Goal: Task Accomplishment & Management: Manage account settings

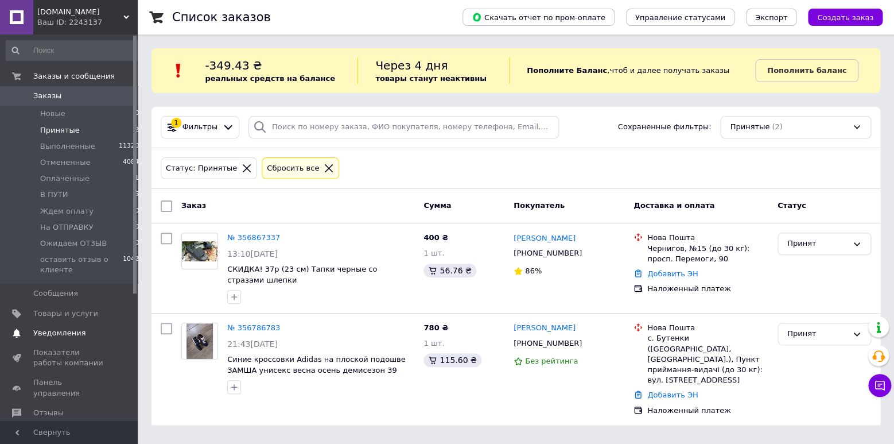
click at [59, 312] on span "Товары и услуги" at bounding box center [65, 313] width 65 height 10
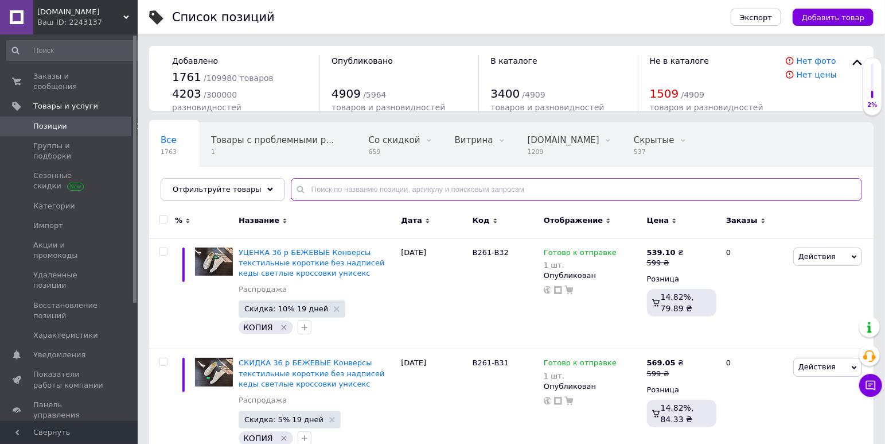
click at [367, 188] on input "text" at bounding box center [576, 189] width 571 height 23
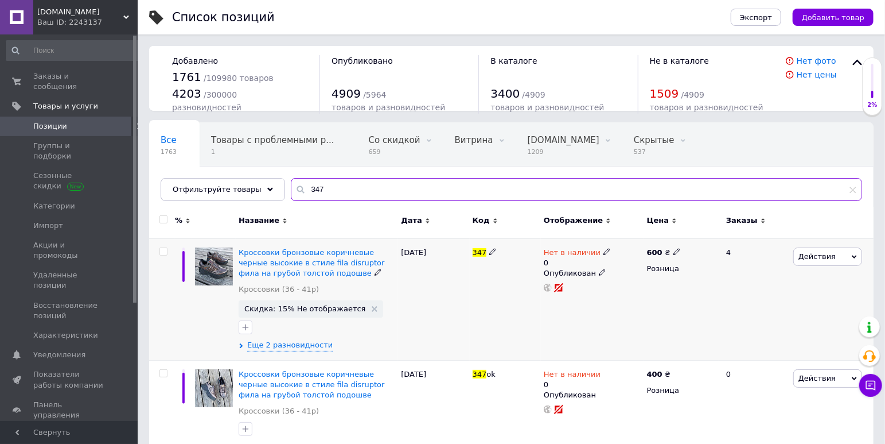
scroll to position [29, 0]
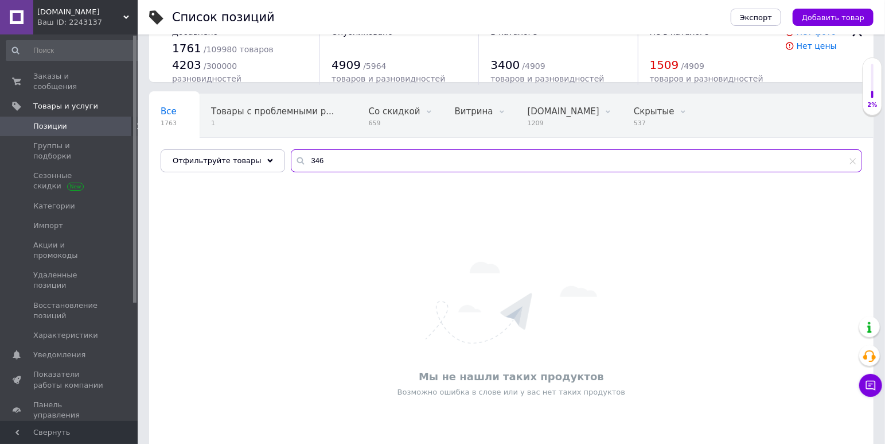
click at [327, 159] on input "346" at bounding box center [576, 160] width 571 height 23
type input "348"
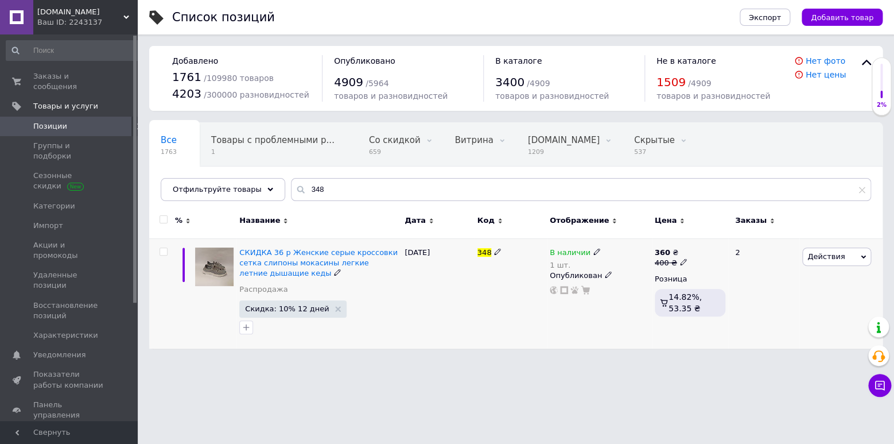
click at [593, 251] on use at bounding box center [596, 251] width 6 height 6
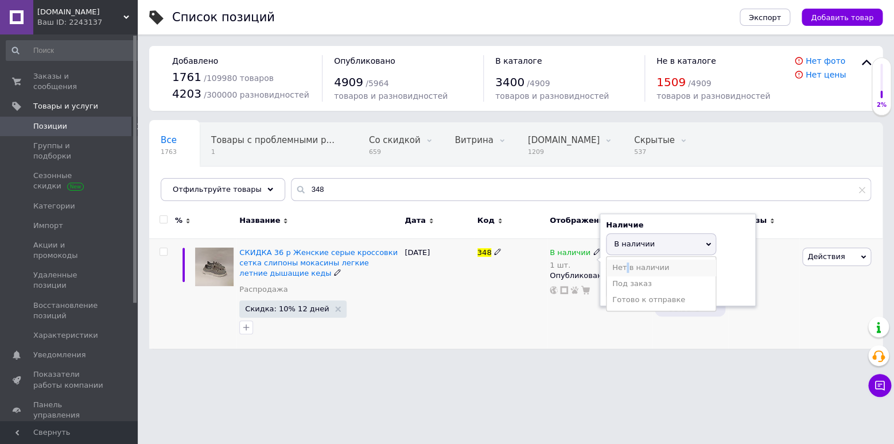
click at [625, 270] on li "Нет в наличии" at bounding box center [660, 267] width 109 height 16
drag, startPoint x: 621, startPoint y: 289, endPoint x: 610, endPoint y: 289, distance: 11.5
click at [610, 289] on input "1" at bounding box center [649, 288] width 87 height 23
type input "0"
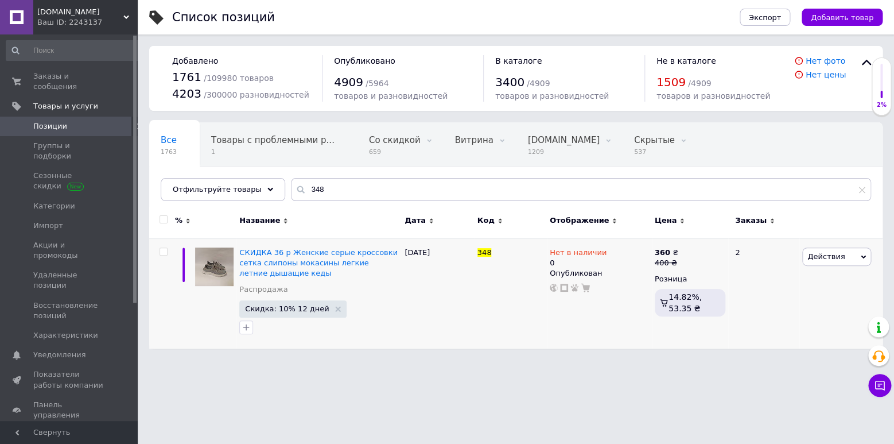
click at [487, 360] on html "[DOMAIN_NAME] Ваш ID: 2243137 Сайт [DOMAIN_NAME] Кабинет покупателя Проверить с…" at bounding box center [447, 180] width 894 height 360
click at [821, 255] on span "Действия" at bounding box center [825, 256] width 37 height 9
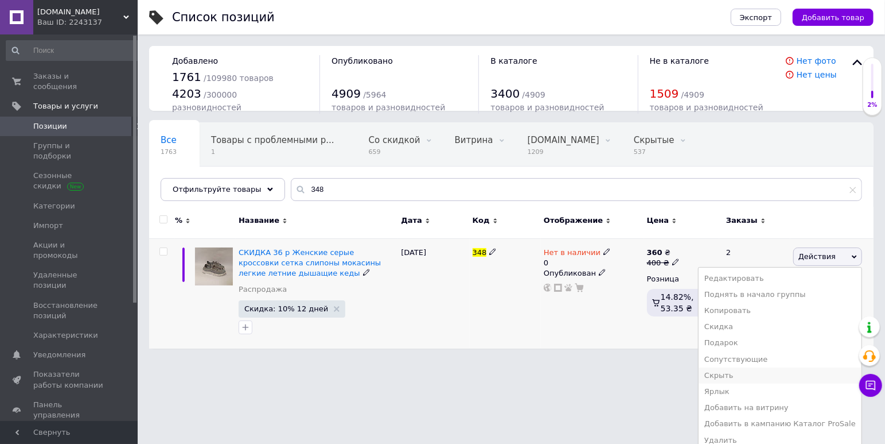
click at [742, 378] on li "Скрыть" at bounding box center [780, 375] width 163 height 16
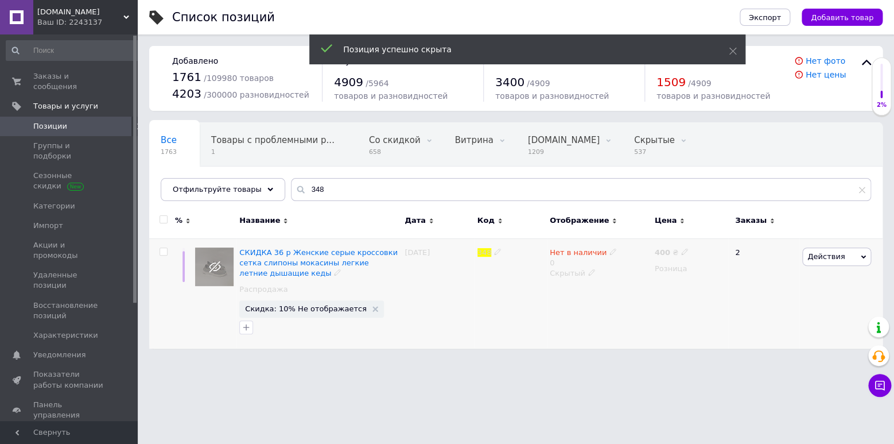
click at [486, 314] on div "348" at bounding box center [511, 293] width 72 height 110
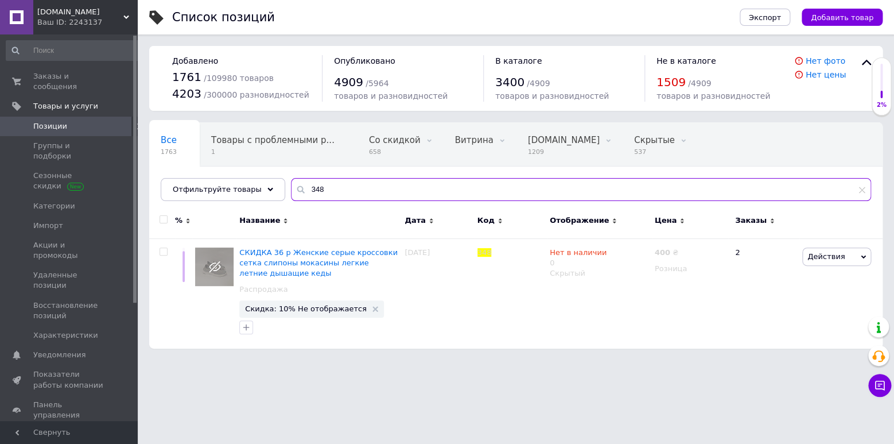
click at [312, 191] on input "348" at bounding box center [581, 189] width 580 height 23
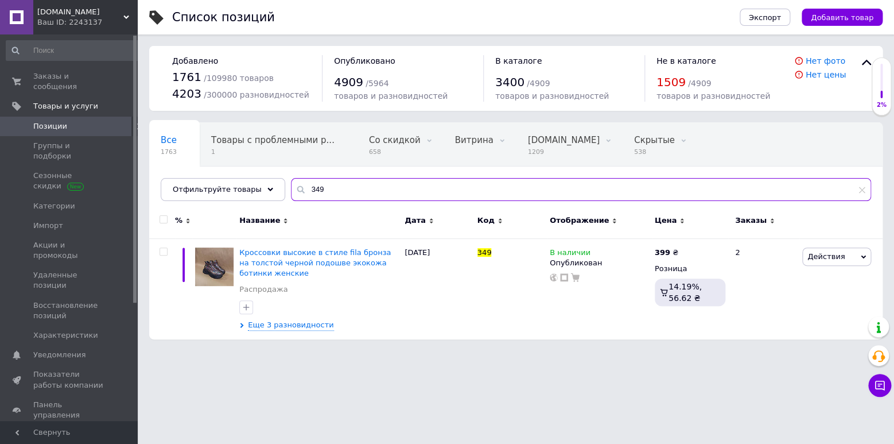
drag, startPoint x: 312, startPoint y: 188, endPoint x: 305, endPoint y: 191, distance: 7.5
click at [303, 190] on input "349" at bounding box center [581, 189] width 580 height 23
type input "350"
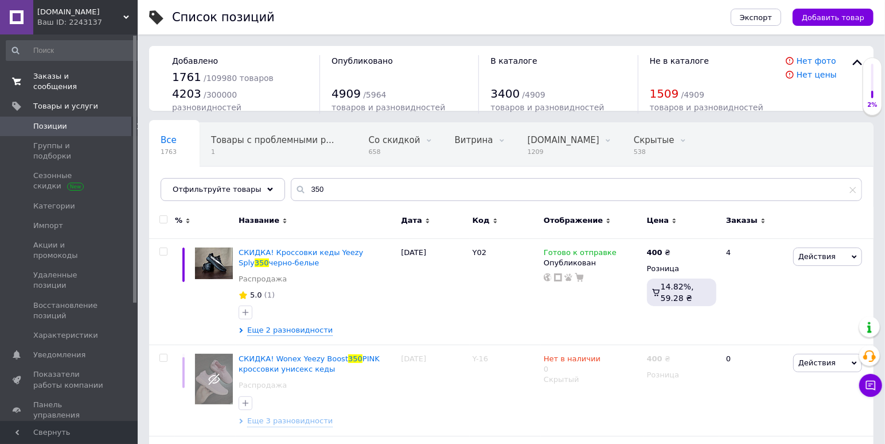
click at [53, 73] on span "Заказы и сообщения" at bounding box center [69, 81] width 73 height 21
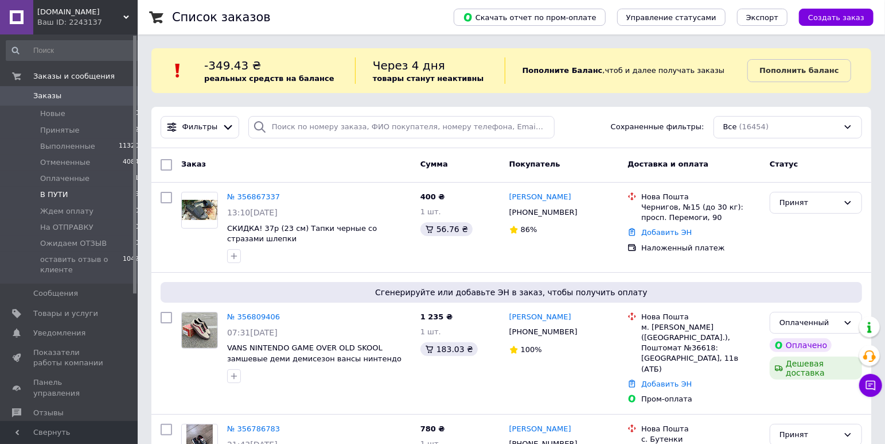
click at [53, 194] on span "В ПУТИ" at bounding box center [54, 194] width 28 height 10
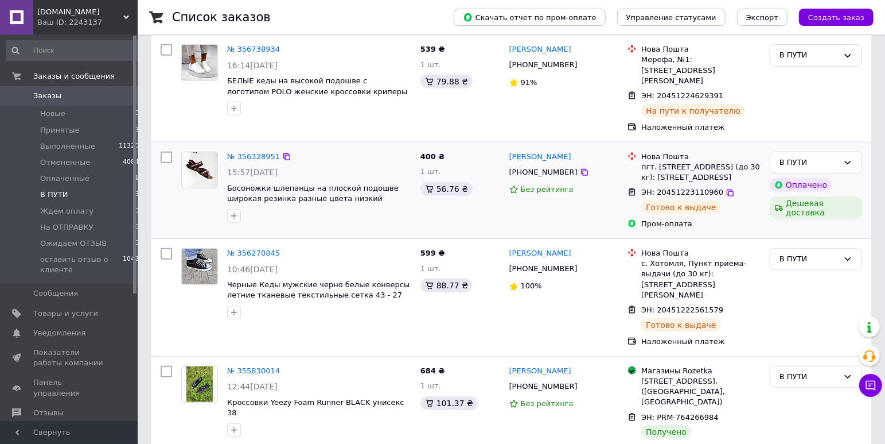
scroll to position [301, 0]
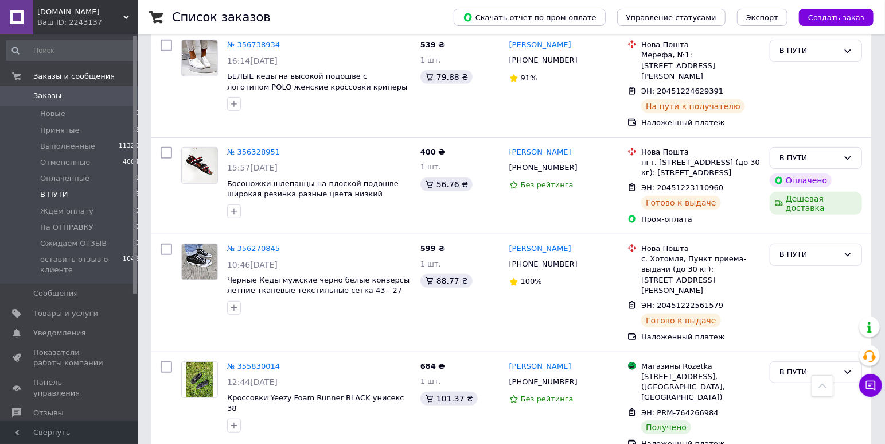
click at [53, 198] on span "В ПУТИ" at bounding box center [54, 194] width 28 height 10
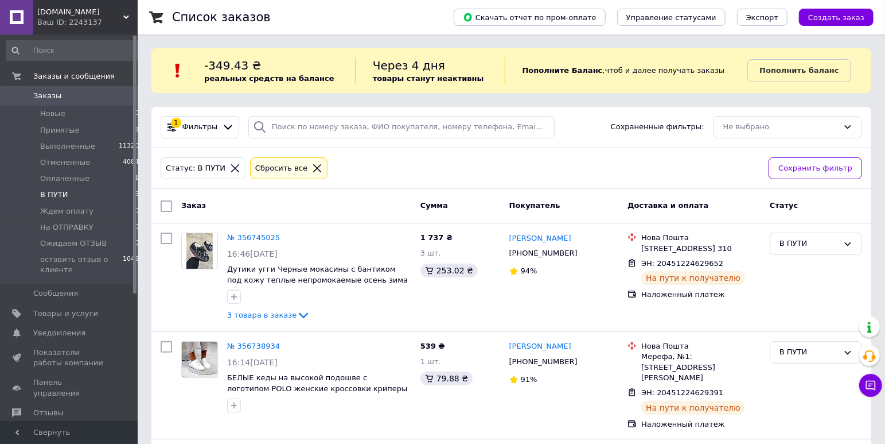
click at [56, 91] on span "Заказы" at bounding box center [47, 96] width 28 height 10
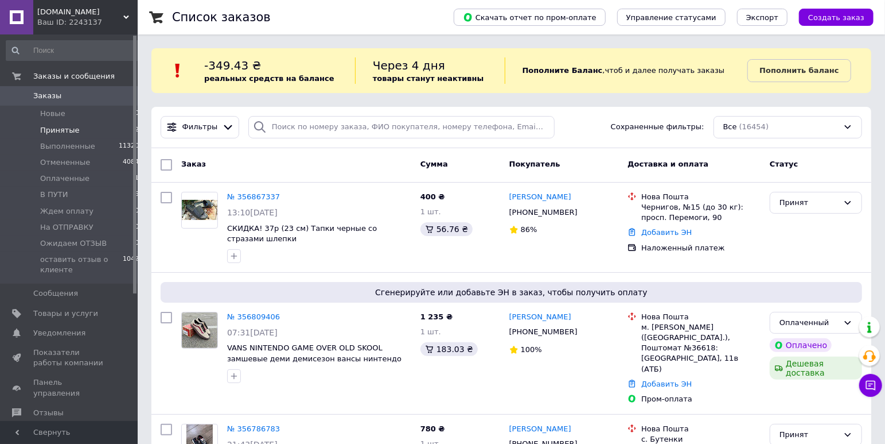
click at [68, 134] on span "Принятые" at bounding box center [60, 130] width 40 height 10
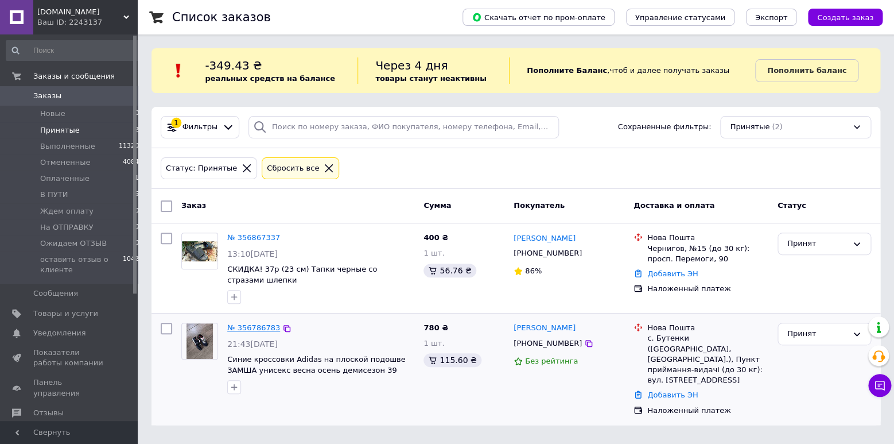
click at [259, 326] on link "№ 356786783" at bounding box center [253, 327] width 53 height 9
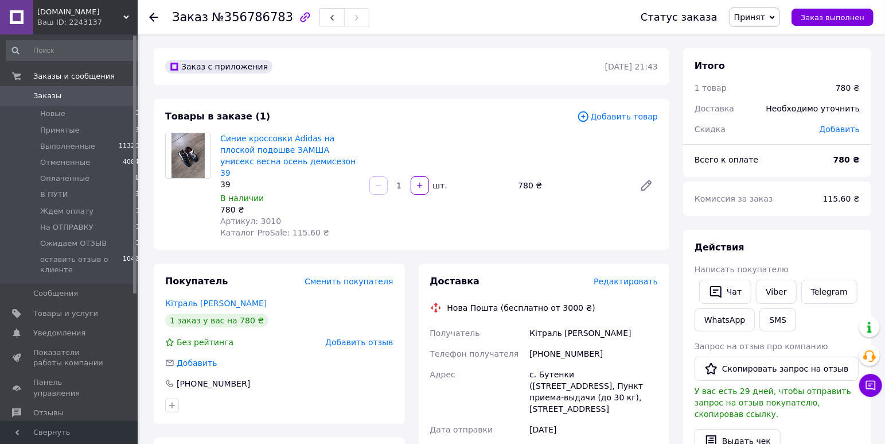
click at [762, 18] on span "Принят" at bounding box center [749, 17] width 31 height 9
click at [782, 125] on li "На ОТПРАВКУ" at bounding box center [787, 126] width 114 height 17
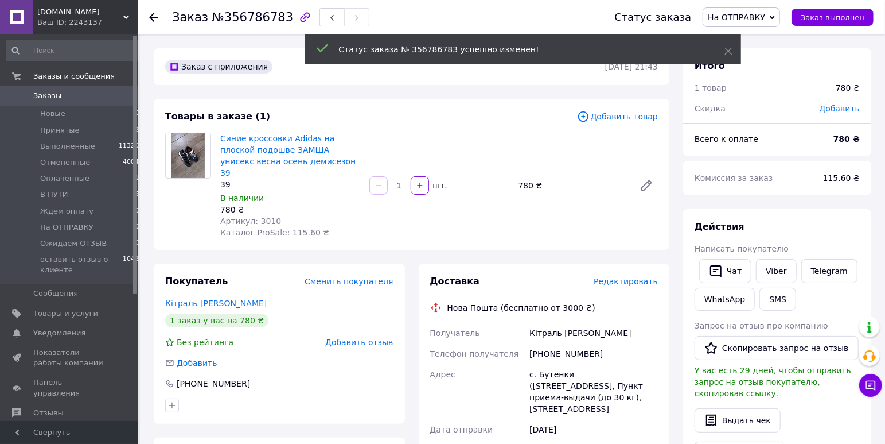
click at [628, 277] on span "Редактировать" at bounding box center [626, 281] width 64 height 9
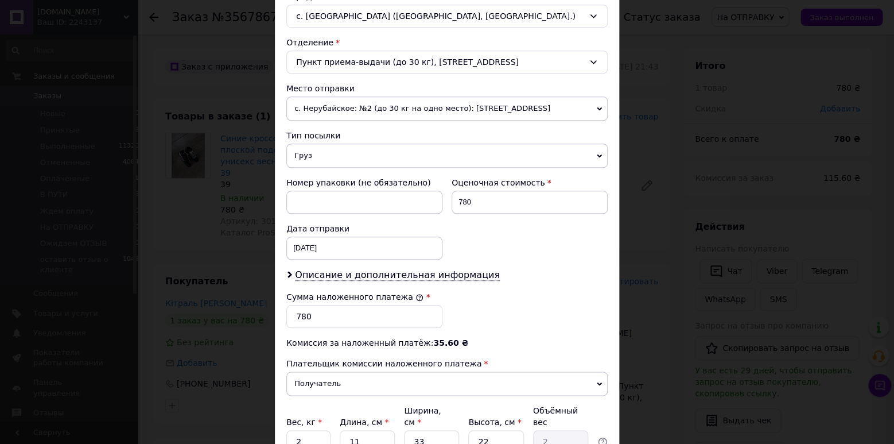
scroll to position [379, 0]
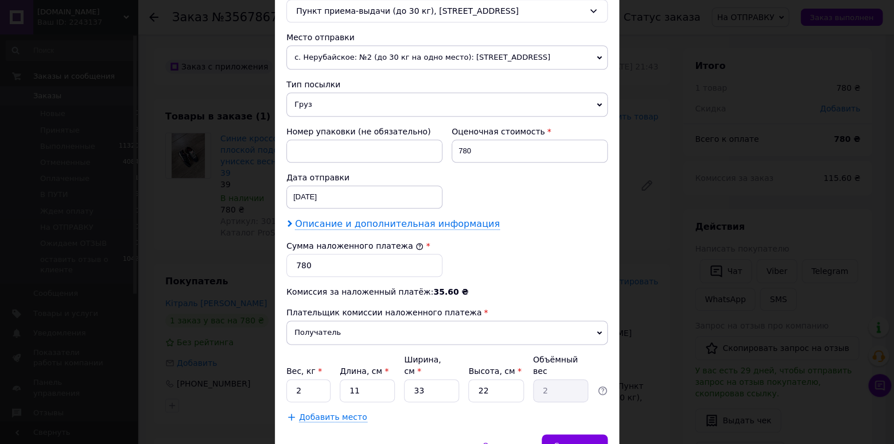
click at [448, 224] on span "Описание и дополнительная информация" at bounding box center [397, 223] width 205 height 11
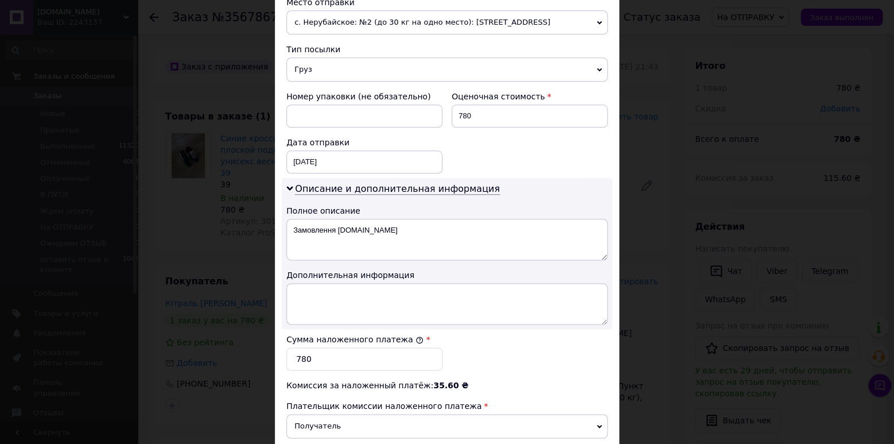
scroll to position [442, 0]
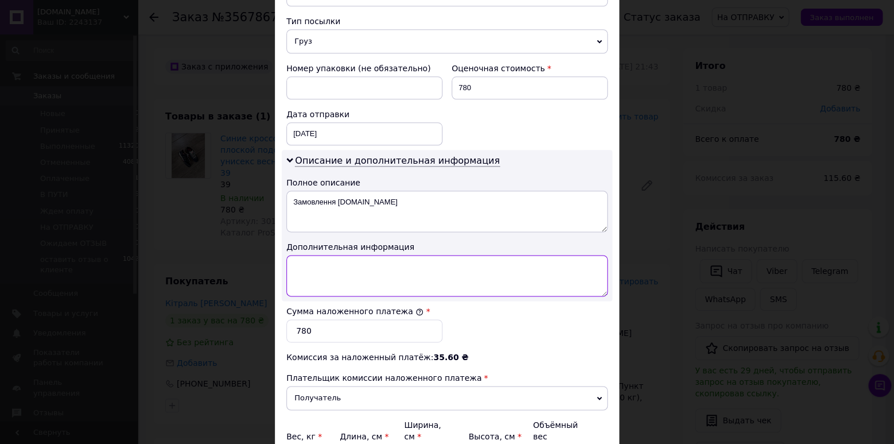
click at [475, 266] on textarea at bounding box center [446, 275] width 321 height 41
click at [391, 277] on textarea "- 39р # 3010 Adidas Daroga [DOMAIN_NAME] / Grey / Red //" at bounding box center [446, 275] width 321 height 41
paste textarea "Prom 356786783 [DOMAIN_NAME]"
click at [460, 263] on textarea "- 39р # 3010 Adidas Daroga [DOMAIN_NAME] / Grey / Red // 780 грн наложка // Pro…" at bounding box center [446, 275] width 321 height 41
click at [286, 273] on textarea "- 39р # 3010 Adidas Daroga [DOMAIN_NAME] / Grey / Red ЗАМШ // 780 грн наложка /…" at bounding box center [446, 275] width 321 height 41
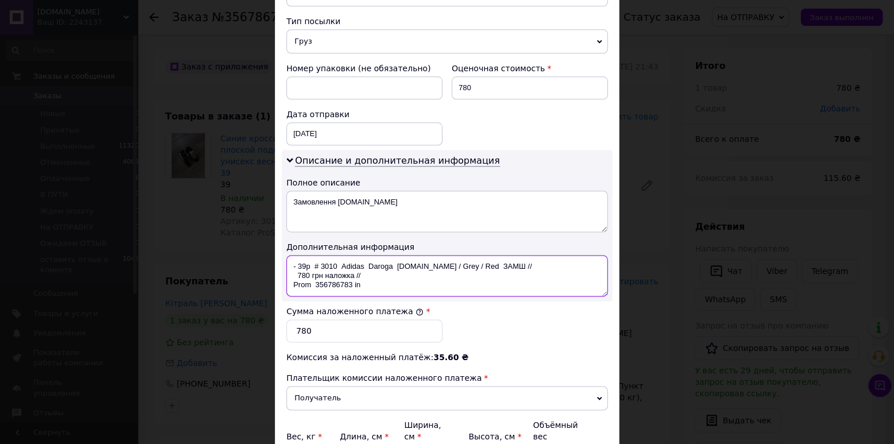
click at [309, 263] on textarea "- 39р # 3010 Adidas Daroga [DOMAIN_NAME] / Grey / Red ЗАМШ // 780 грн наложка /…" at bounding box center [446, 275] width 321 height 41
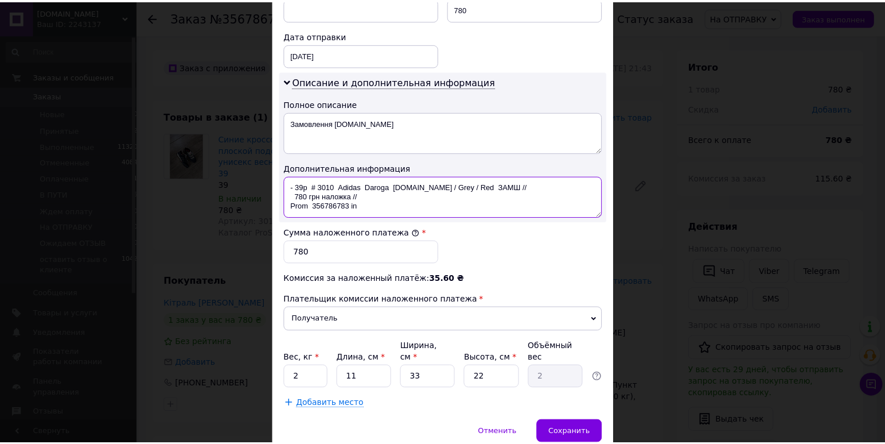
scroll to position [557, 0]
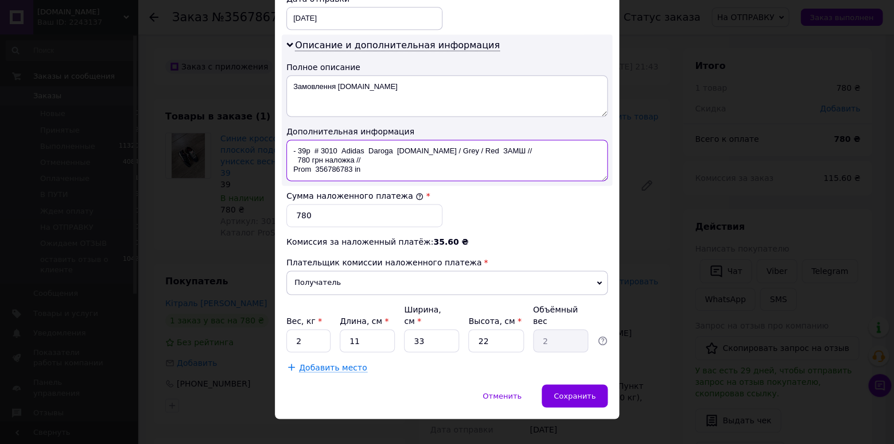
type textarea "- 39р # 3010 Adidas Daroga [DOMAIN_NAME] / Grey / Red ЗАМШ // 780 грн наложка /…"
drag, startPoint x: 297, startPoint y: 326, endPoint x: 288, endPoint y: 326, distance: 9.2
click at [288, 329] on input "2" at bounding box center [308, 340] width 44 height 23
type input "1"
drag, startPoint x: 357, startPoint y: 329, endPoint x: 341, endPoint y: 329, distance: 16.1
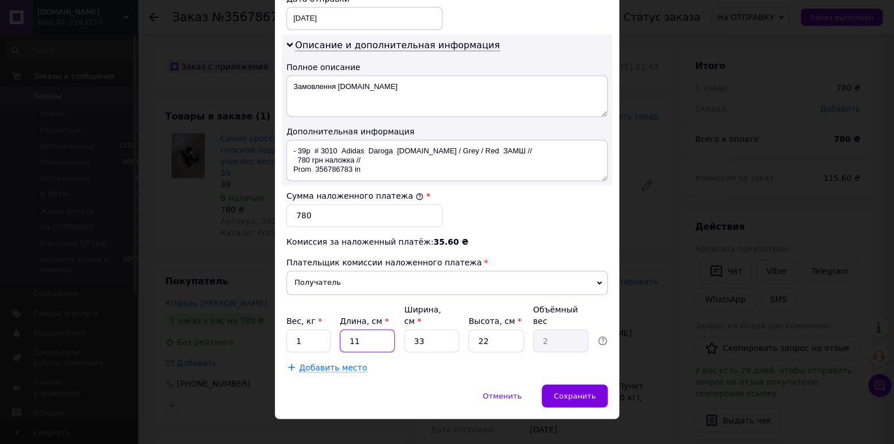
click at [341, 329] on input "11" at bounding box center [367, 340] width 55 height 23
type input "3"
type input "0.54"
type input "34"
type input "6.17"
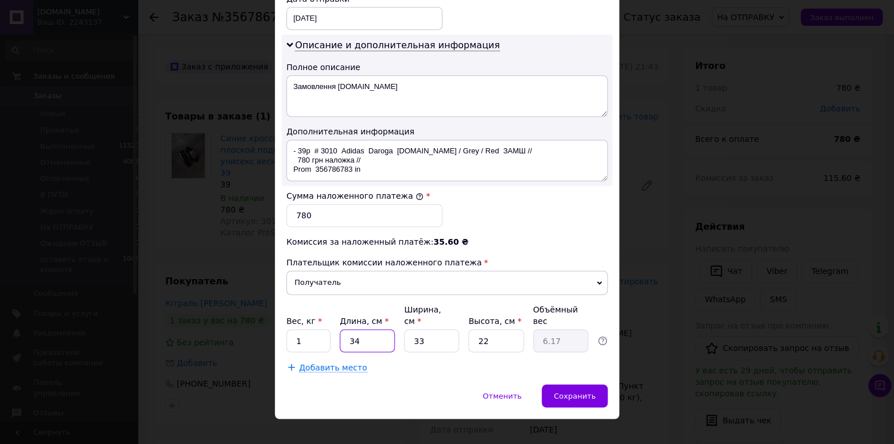
type input "34"
drag, startPoint x: 426, startPoint y: 325, endPoint x: 407, endPoint y: 327, distance: 19.6
click at [407, 329] on input "33" at bounding box center [431, 340] width 55 height 23
type input "2"
type input "0.37"
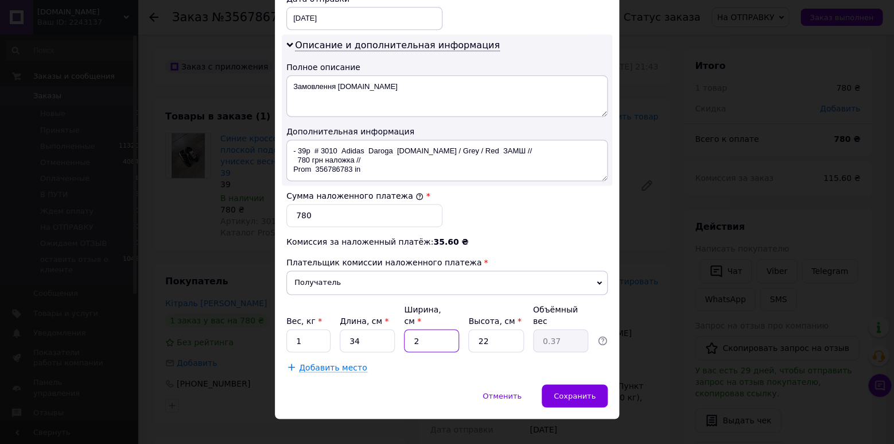
type input "24"
type input "4.49"
type input "24"
drag, startPoint x: 488, startPoint y: 323, endPoint x: 470, endPoint y: 326, distance: 18.0
click at [470, 329] on input "22" at bounding box center [495, 340] width 55 height 23
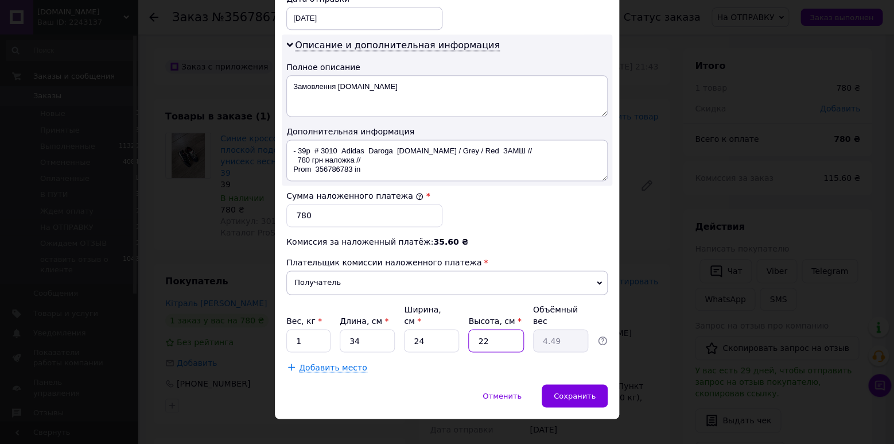
type input "9"
type input "1.84"
type input "9"
click at [567, 391] on span "Сохранить" at bounding box center [575, 395] width 42 height 9
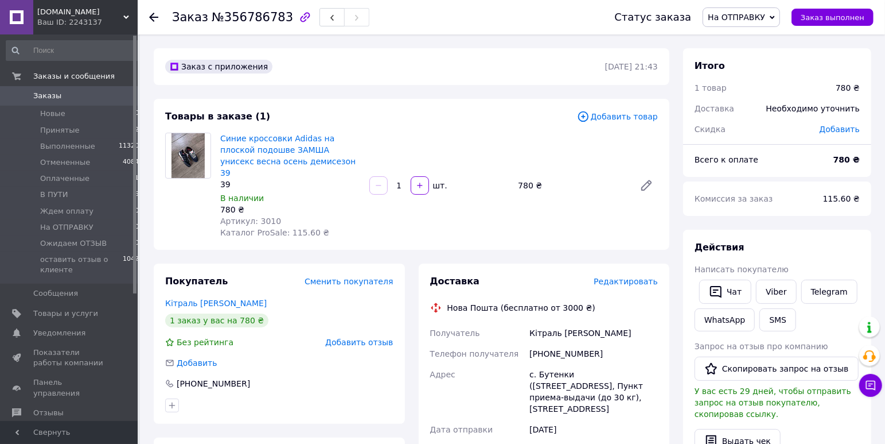
scroll to position [361, 0]
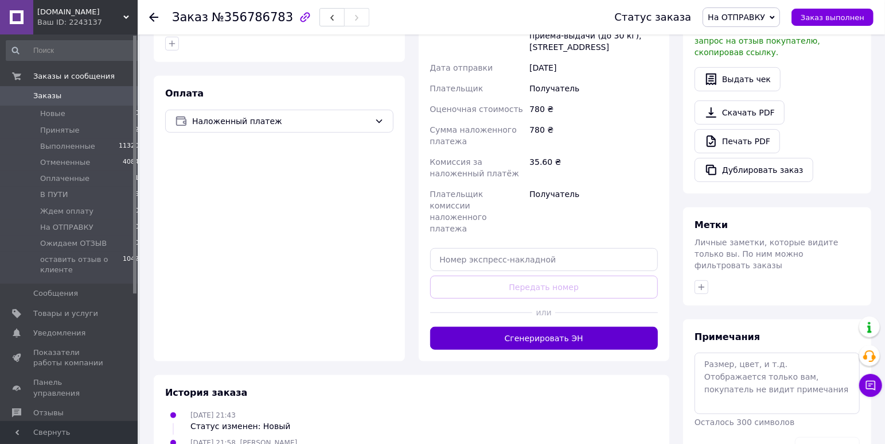
click at [575, 326] on button "Сгенерировать ЭН" at bounding box center [544, 337] width 228 height 23
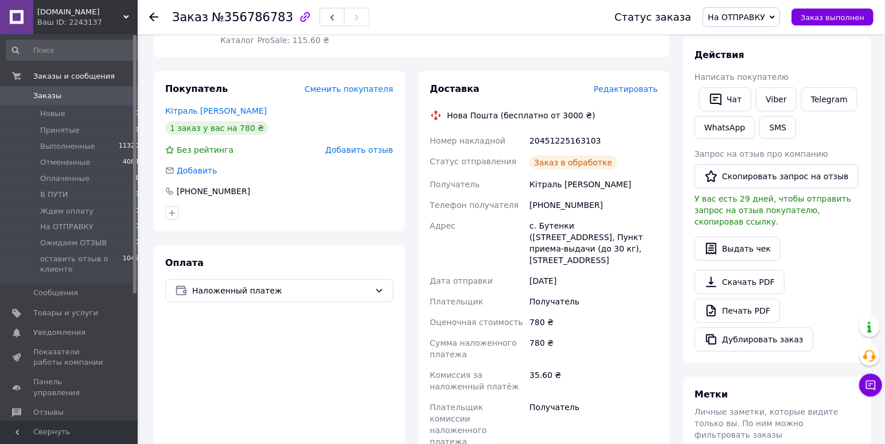
scroll to position [120, 0]
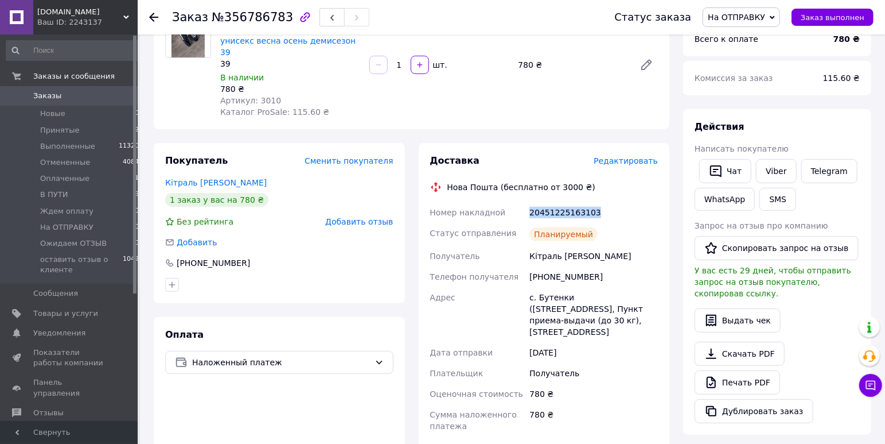
drag, startPoint x: 592, startPoint y: 200, endPoint x: 530, endPoint y: 201, distance: 61.4
click at [530, 202] on div "20451225163103" at bounding box center [593, 212] width 133 height 21
copy div "20451225163103"
click at [48, 178] on span "Оплаченные" at bounding box center [64, 178] width 49 height 10
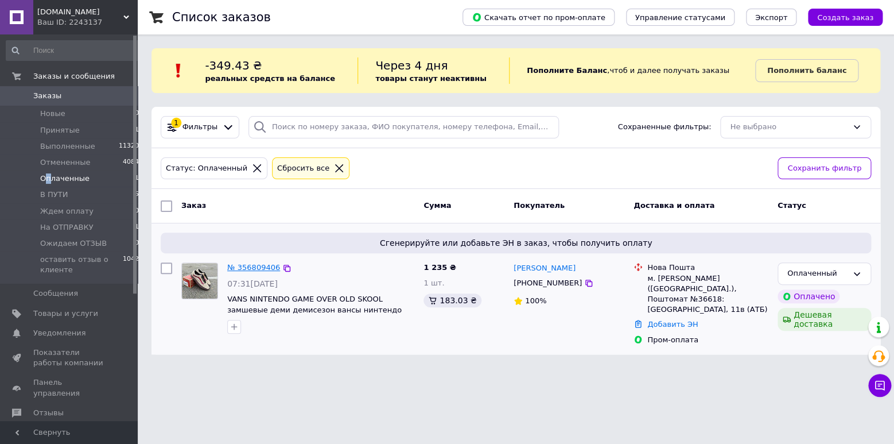
click at [254, 266] on link "№ 356809406" at bounding box center [253, 267] width 53 height 9
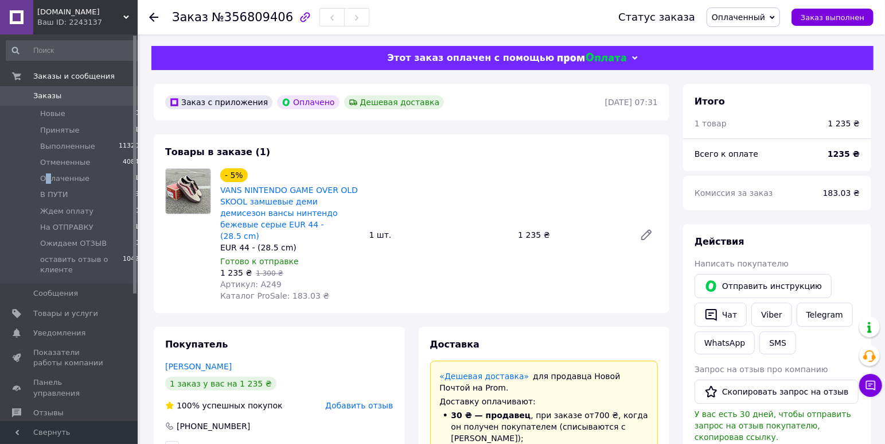
click at [751, 17] on span "Оплаченный" at bounding box center [738, 17] width 53 height 9
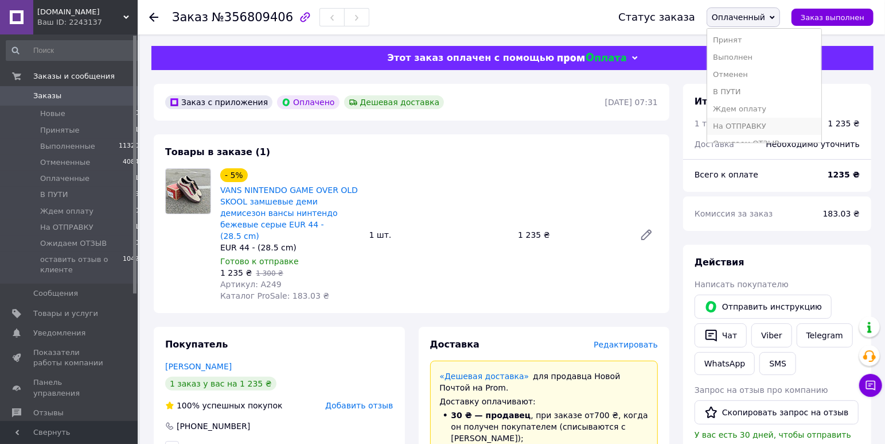
click at [762, 126] on li "На ОТПРАВКУ" at bounding box center [764, 126] width 114 height 17
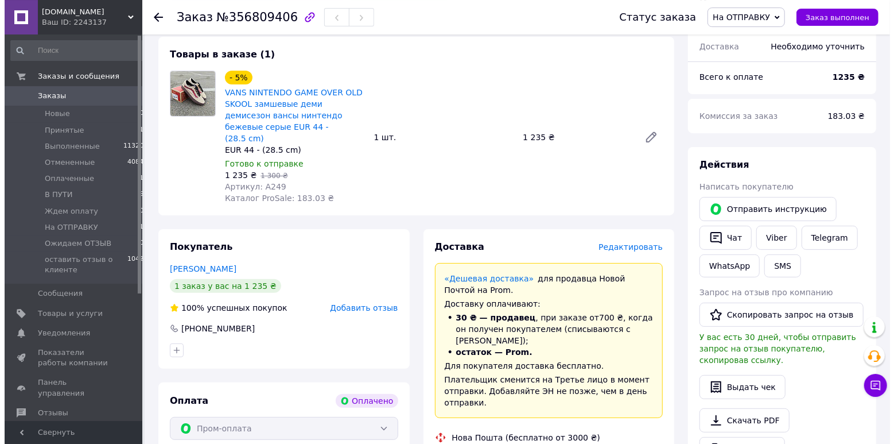
scroll to position [181, 0]
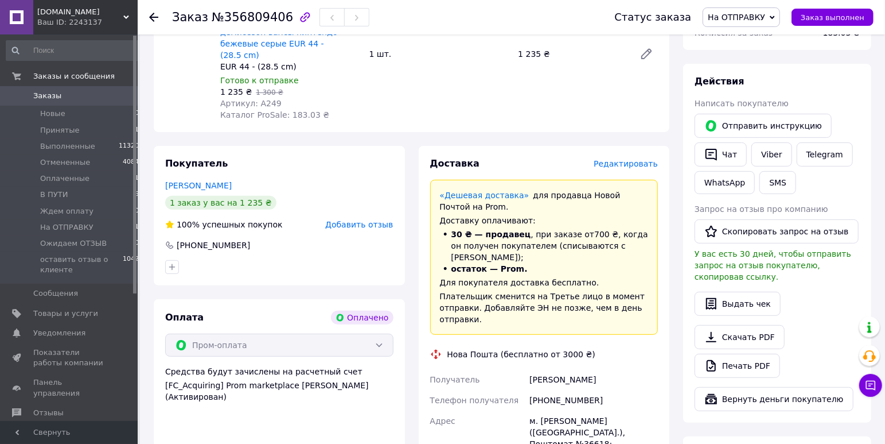
click at [627, 159] on span "Редактировать" at bounding box center [626, 163] width 64 height 9
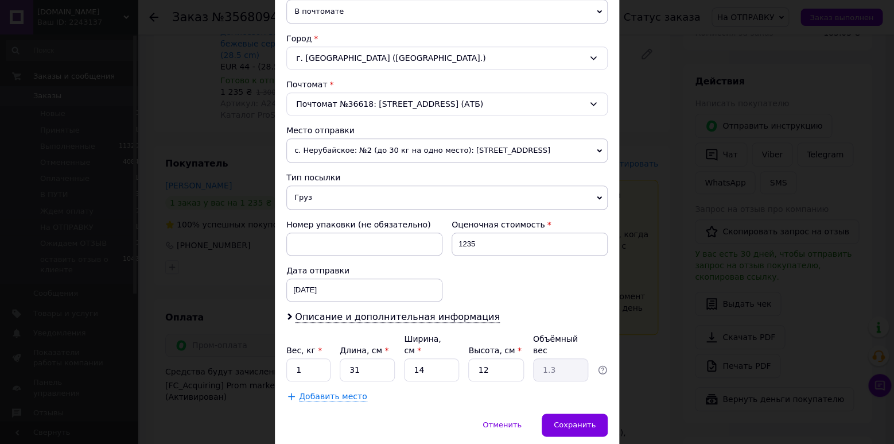
scroll to position [316, 0]
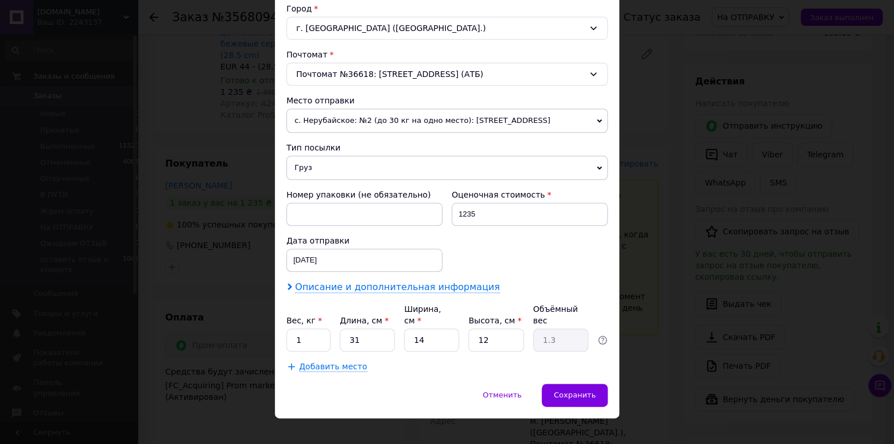
click at [418, 285] on span "Описание и дополнительная информация" at bounding box center [397, 286] width 205 height 11
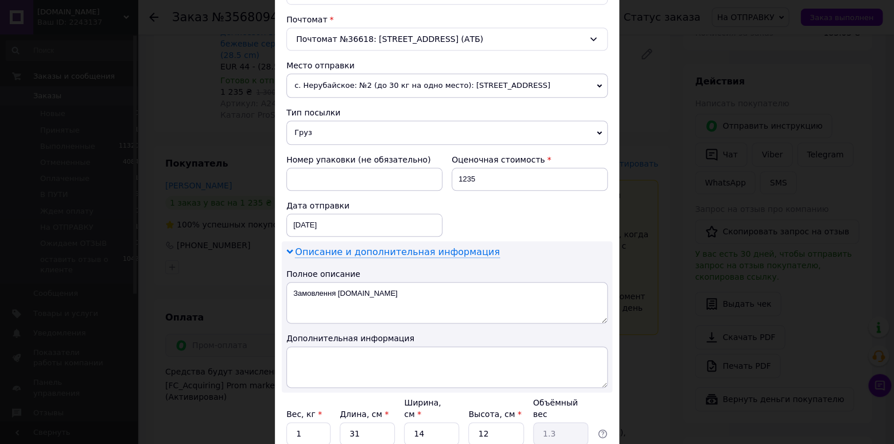
scroll to position [379, 0]
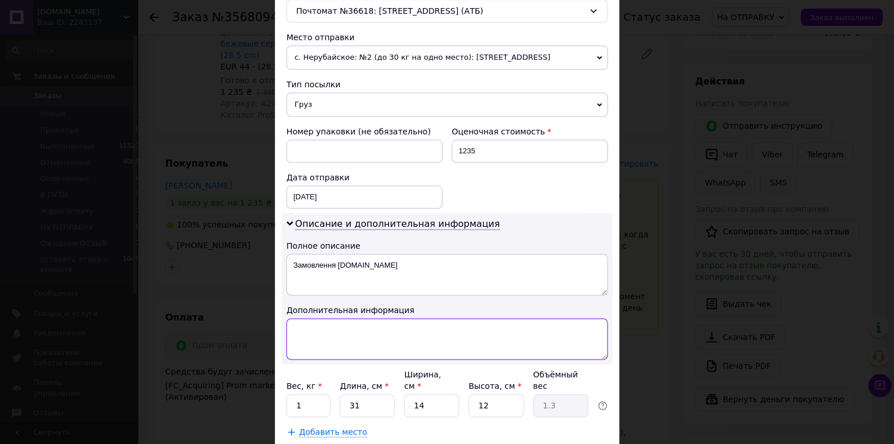
click at [418, 334] on textarea at bounding box center [446, 338] width 321 height 41
paste textarea "Prom 356809406 [DOMAIN_NAME]"
click at [286, 335] on textarea "- 44р # A-249 VANS x Nintendo GAME OVER // ПО // Prom 356809406 [DOMAIN_NAME]" at bounding box center [446, 338] width 321 height 41
click at [309, 326] on textarea "- 44р # A-249 VANS x Nintendo GAME OVER // ПО // Prom 356809406 [DOMAIN_NAME]" at bounding box center [446, 338] width 321 height 41
click at [340, 327] on textarea "- 44р # A-249 VANS x Nintendo GAME OVER // ПО // Prom 356809406 [DOMAIN_NAME]" at bounding box center [446, 338] width 321 height 41
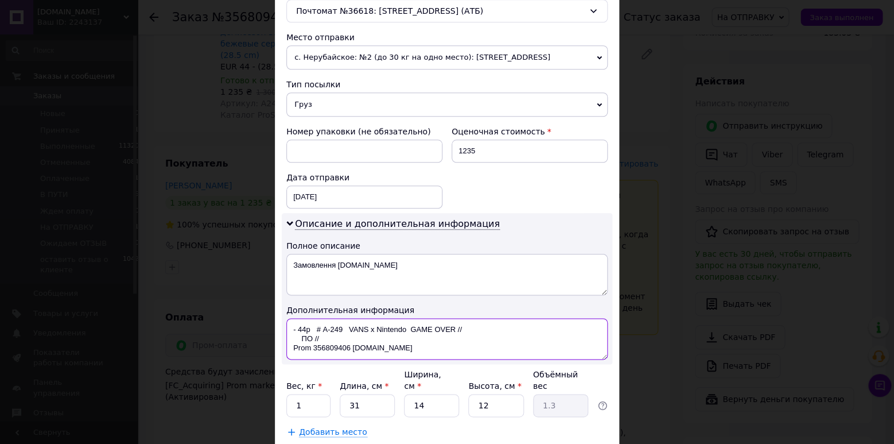
click at [405, 326] on textarea "- 44р # A-249 VANS x Nintendo GAME OVER // ПО // Prom 356809406 [DOMAIN_NAME]" at bounding box center [446, 338] width 321 height 41
click at [364, 325] on textarea "- 44р # A-249 VANS x Nintendo GAME OVER // ПО // Prom 356809406 [DOMAIN_NAME]" at bounding box center [446, 338] width 321 height 41
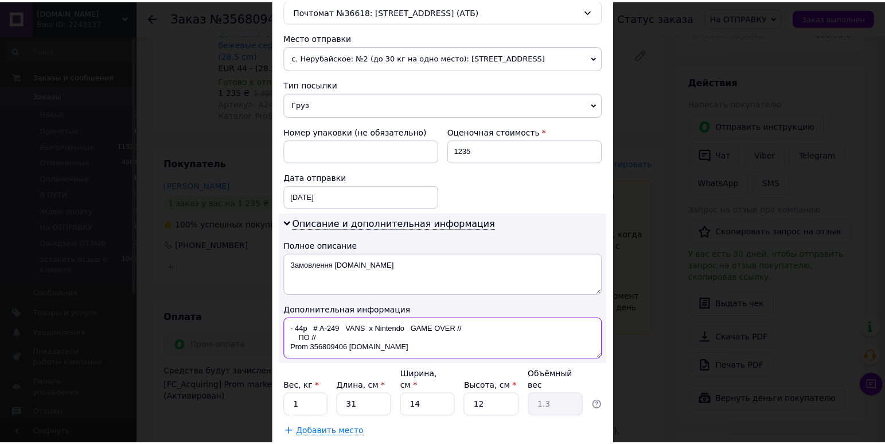
scroll to position [444, 0]
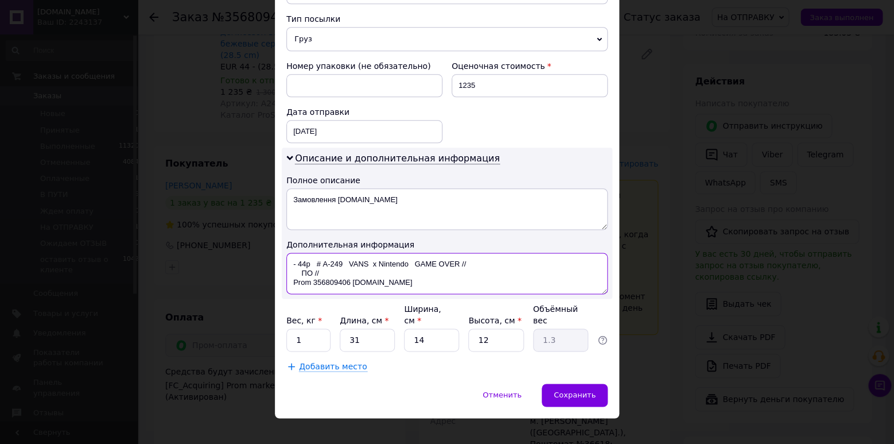
type textarea "- 44р # A-249 VANS x Nintendo GAME OVER // ПО // Prom 356809406 [DOMAIN_NAME]"
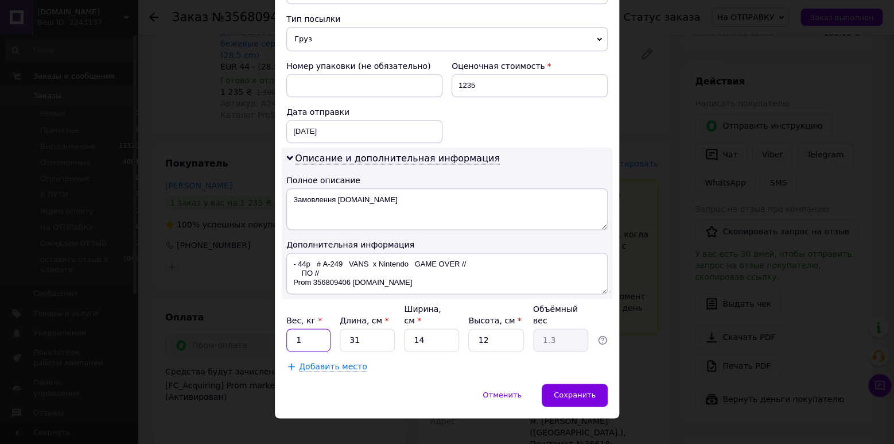
click at [310, 329] on input "1" at bounding box center [308, 339] width 44 height 23
click at [576, 390] on span "Сохранить" at bounding box center [575, 394] width 42 height 9
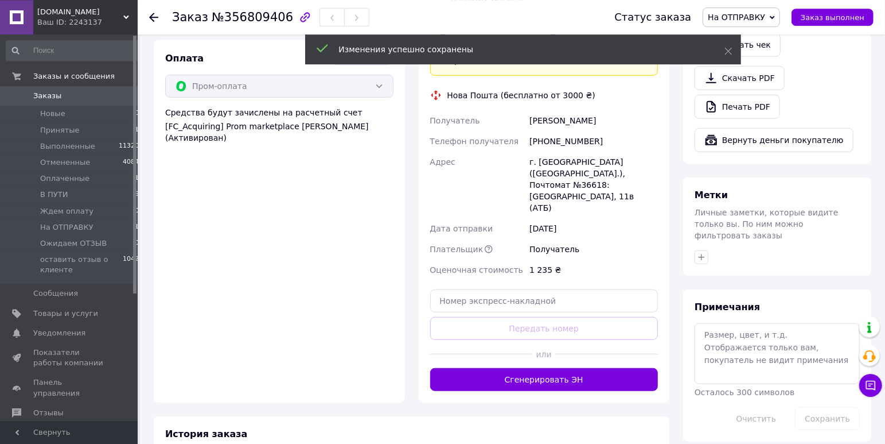
scroll to position [482, 0]
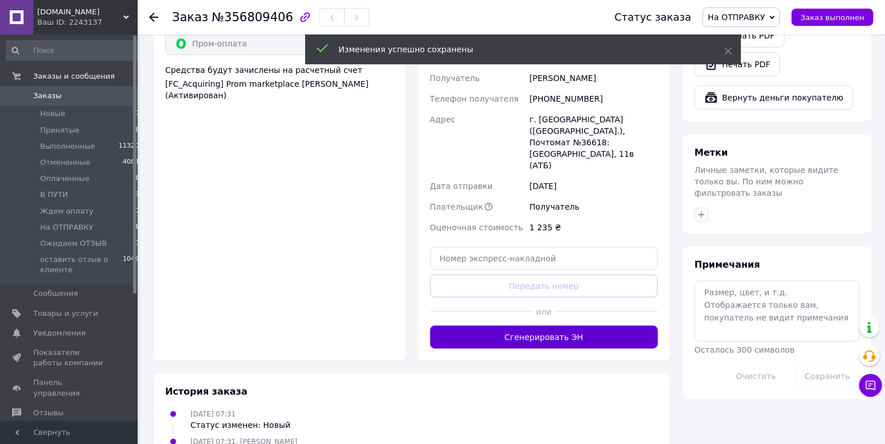
click at [567, 325] on button "Сгенерировать ЭН" at bounding box center [544, 336] width 228 height 23
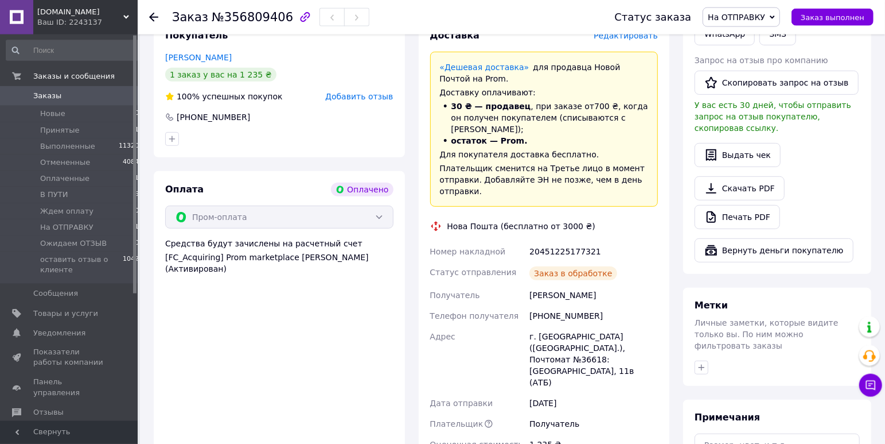
scroll to position [301, 0]
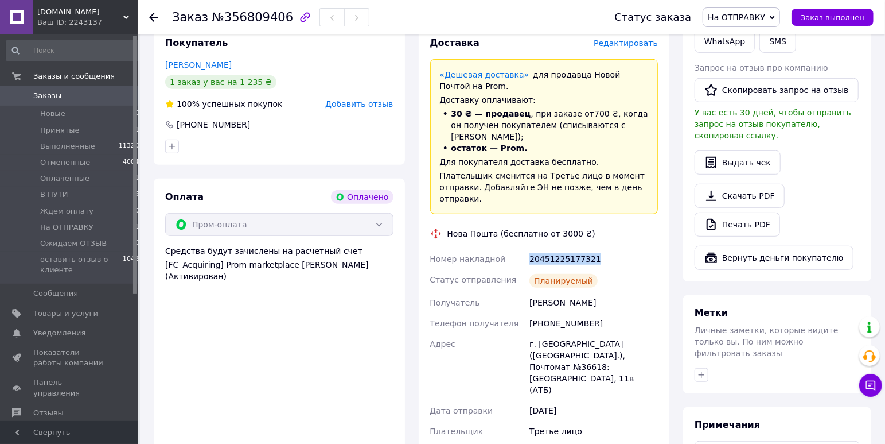
drag, startPoint x: 591, startPoint y: 237, endPoint x: 530, endPoint y: 243, distance: 61.1
click at [530, 248] on div "20451225177321" at bounding box center [593, 258] width 133 height 21
copy div "20451225177321"
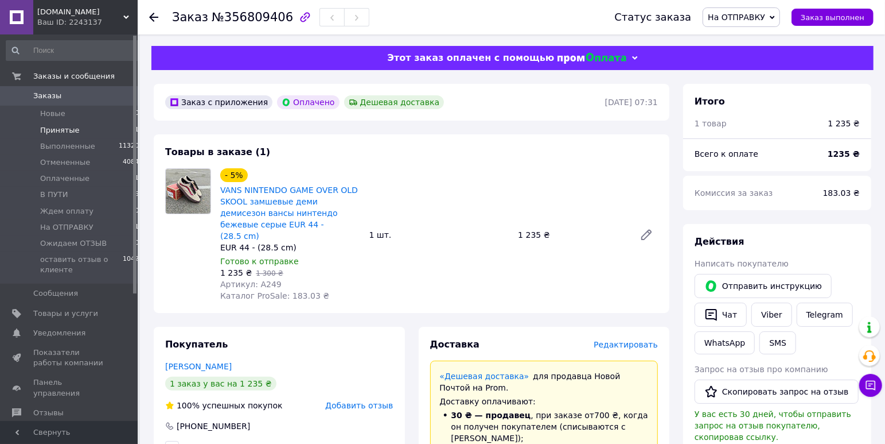
click at [104, 129] on li "Принятые 1" at bounding box center [73, 130] width 146 height 16
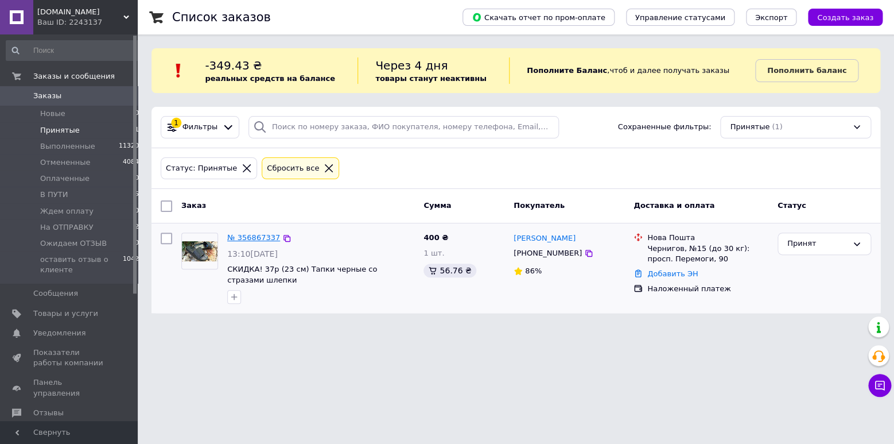
click at [263, 240] on link "№ 356867337" at bounding box center [253, 237] width 53 height 9
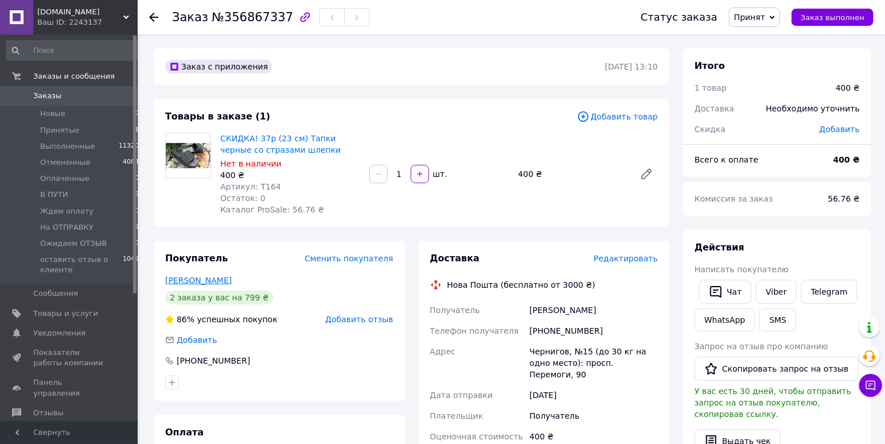
click at [211, 281] on link "[PERSON_NAME]" at bounding box center [198, 279] width 67 height 9
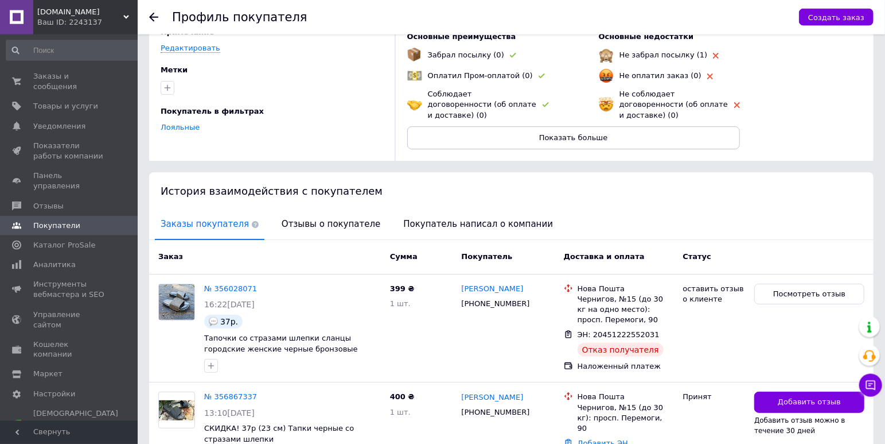
scroll to position [152, 0]
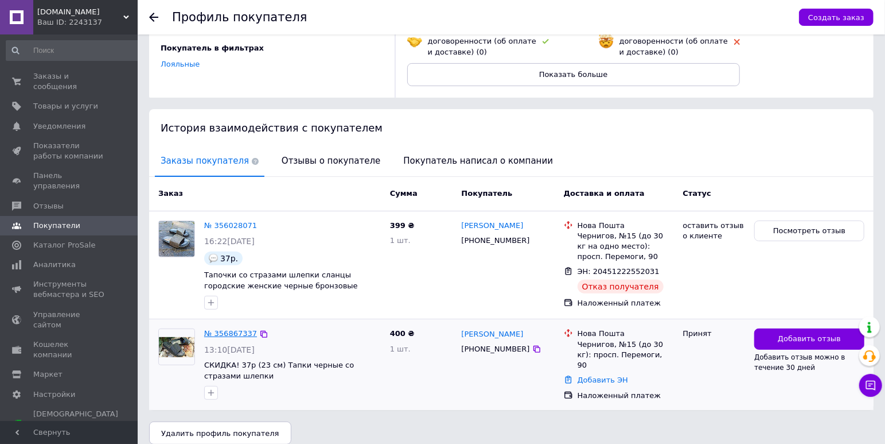
click at [233, 329] on link "№ 356867337" at bounding box center [230, 333] width 53 height 9
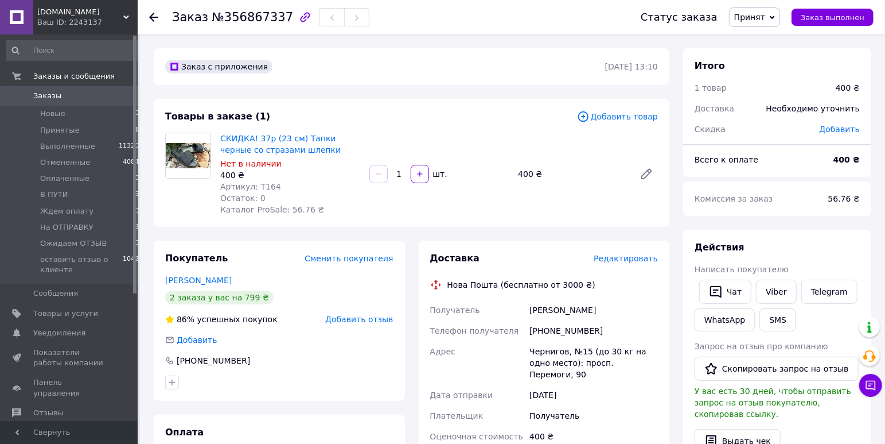
click at [757, 17] on span "Принят" at bounding box center [749, 17] width 31 height 9
click at [774, 126] on li "На ОТПРАВКУ" at bounding box center [787, 126] width 114 height 17
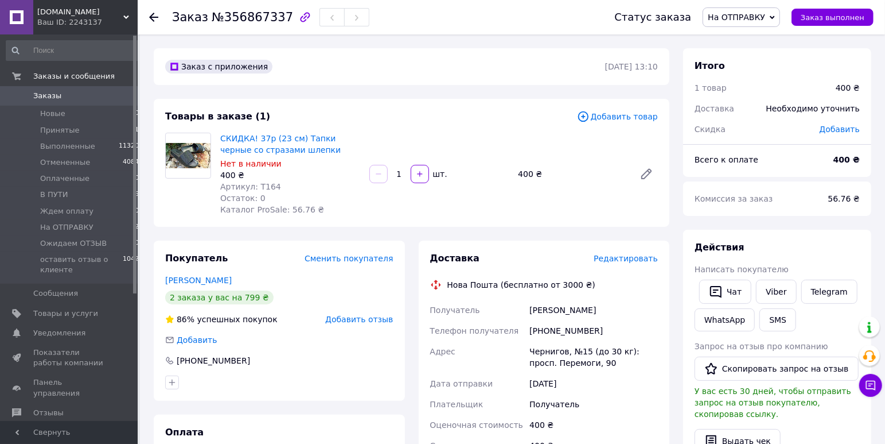
click at [641, 259] on span "Редактировать" at bounding box center [626, 258] width 64 height 9
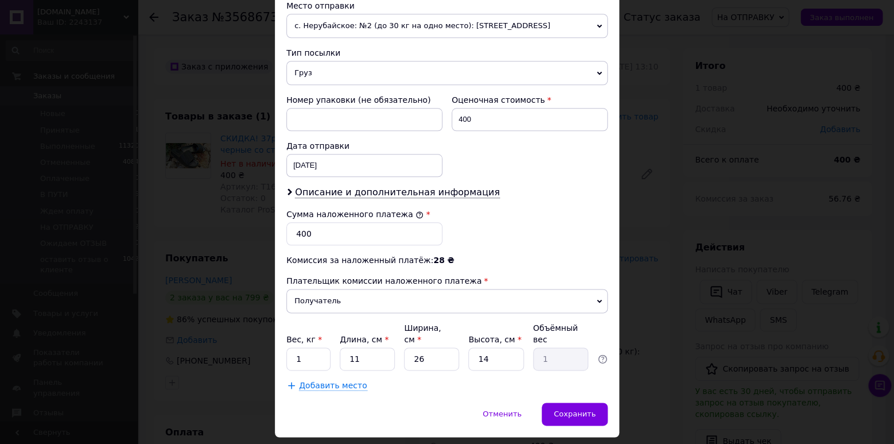
scroll to position [429, 0]
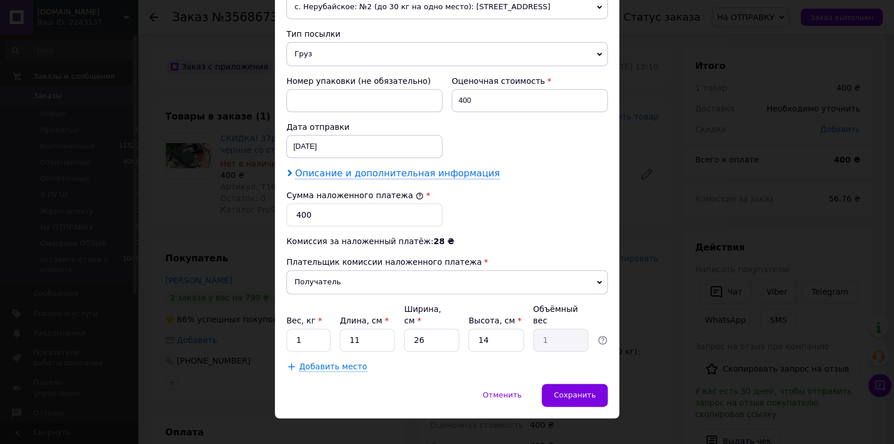
click at [435, 169] on span "Описание и дополнительная информация" at bounding box center [397, 173] width 205 height 11
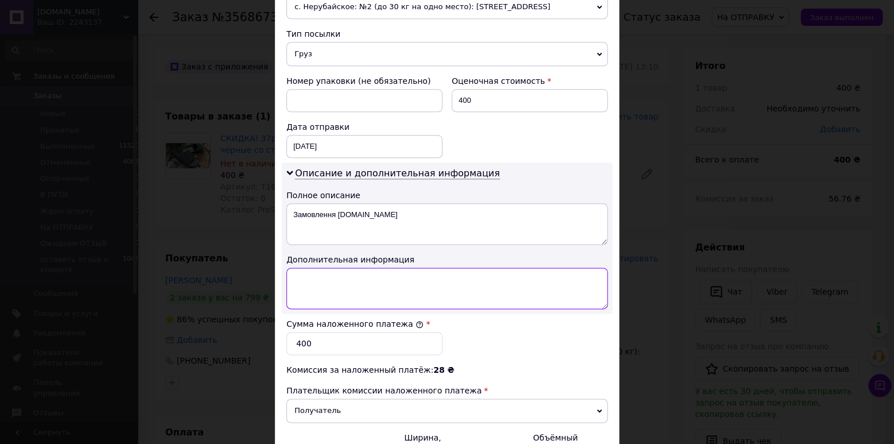
click at [444, 290] on textarea at bounding box center [446, 287] width 321 height 41
paste textarea "20451225180742"
drag, startPoint x: 349, startPoint y: 294, endPoint x: 287, endPoint y: 295, distance: 62.0
click at [287, 295] on textarea "- 37р # T-164 Lion BLACK шдепки со стразами // 400 грн наложка // 20451225180742" at bounding box center [446, 287] width 321 height 41
paste textarea "Prom 356867337 [DOMAIN_NAME]"
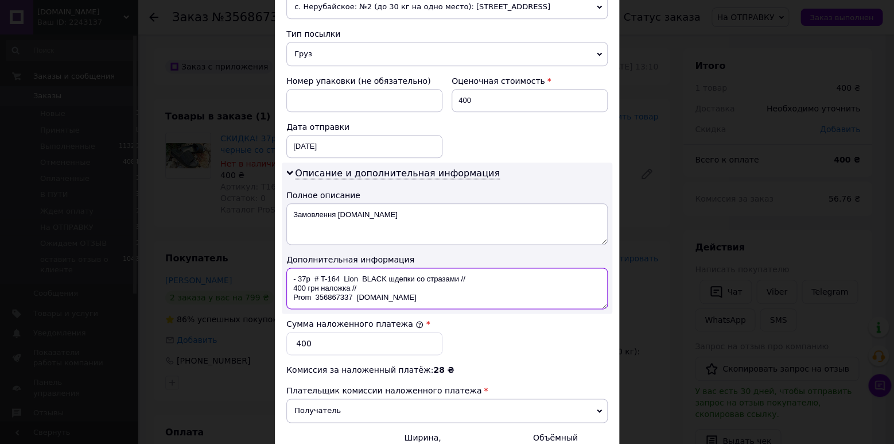
click at [286, 285] on textarea "- 37р # T-164 Lion BLACK шдепки со стразами // 400 грн наложка // Prom 35686733…" at bounding box center [446, 287] width 321 height 41
click at [306, 278] on textarea "- 37р # T-164 Lion BLACK шдепки со стразами // 400 грн наложка // Prom 35686733…" at bounding box center [446, 287] width 321 height 41
click at [339, 275] on textarea "- 37р # T-164 Lion BLACK шдепки со стразами // 400 грн наложка // Prom 35686733…" at bounding box center [446, 287] width 321 height 41
click at [362, 275] on textarea "- 37р # T-164 Lion BLACK шдепки со стразами // 400 грн наложка // Prom 35686733…" at bounding box center [446, 287] width 321 height 41
click at [389, 275] on textarea "- 37р # T-164 Lion BLACK шдепки со стразами // 400 грн наложка // Prom 35686733…" at bounding box center [446, 287] width 321 height 41
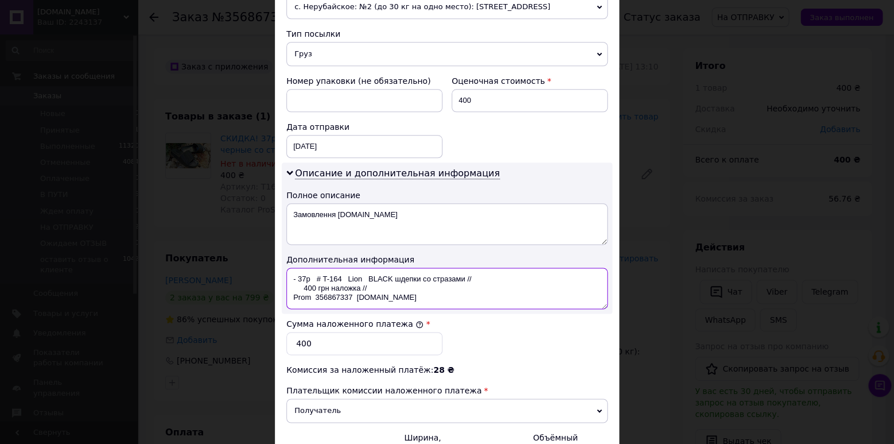
click at [402, 277] on textarea "- 37р # T-164 Lion BLACK шдепки со стразами // 400 грн наложка // Prom 35686733…" at bounding box center [446, 287] width 321 height 41
click at [391, 299] on textarea "- 37р # T-164 Lion BLACK шлепки со стразами // 400 грн наложка // Prom 35686733…" at bounding box center [446, 287] width 321 height 41
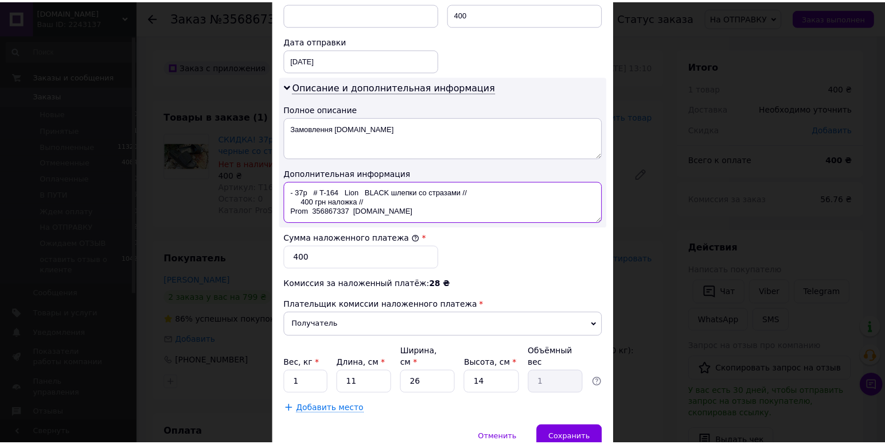
scroll to position [557, 0]
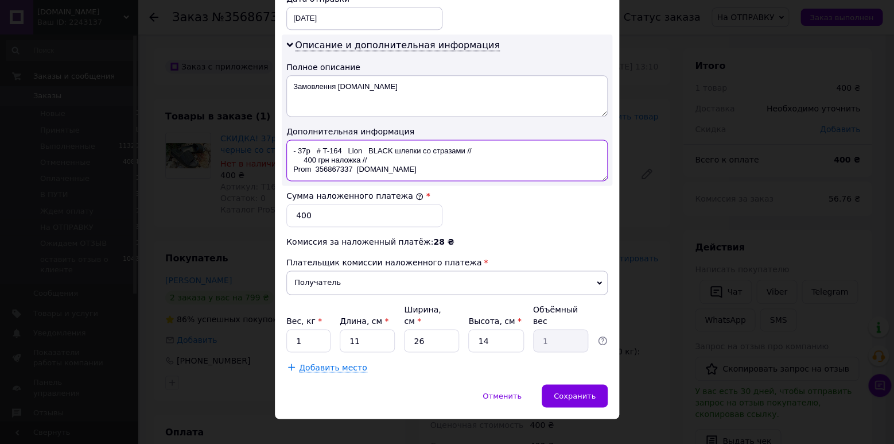
type textarea "- 37р # T-164 Lion BLACK шлепки со стразами // 400 грн наложка // Prom 35686733…"
drag, startPoint x: 304, startPoint y: 324, endPoint x: 286, endPoint y: 328, distance: 18.1
click at [286, 329] on input "1" at bounding box center [308, 340] width 44 height 23
type input "0.5"
drag, startPoint x: 355, startPoint y: 322, endPoint x: 343, endPoint y: 328, distance: 13.1
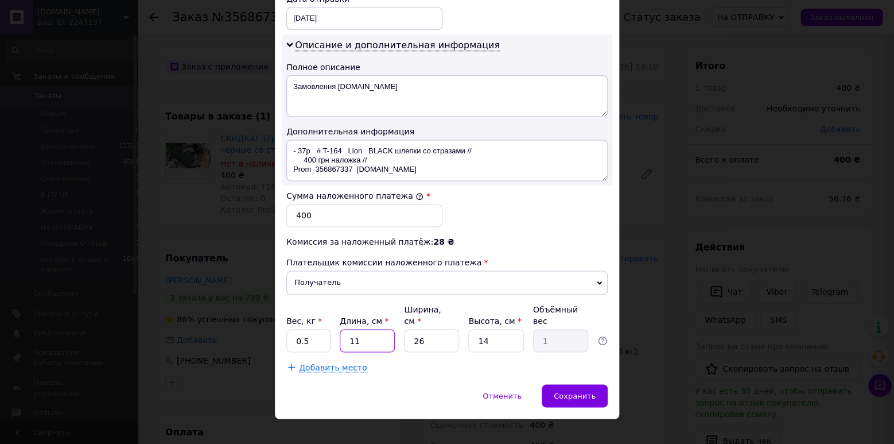
click at [343, 329] on input "11" at bounding box center [367, 340] width 55 height 23
type input "2"
type input "0.18"
type input "28"
type input "2.55"
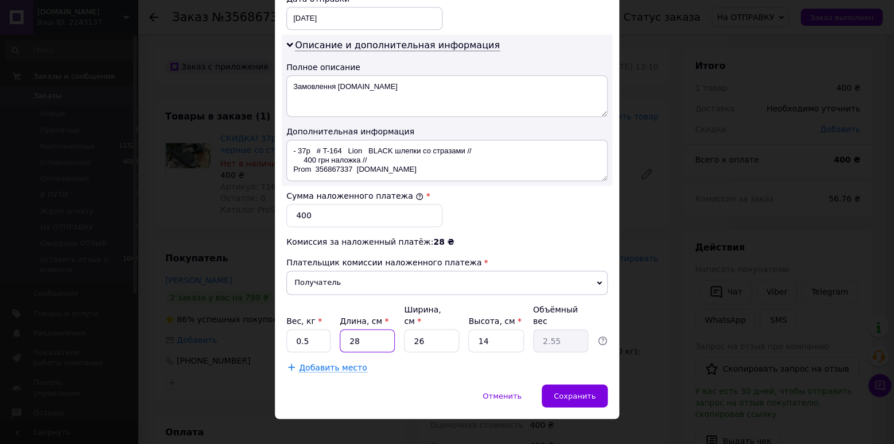
type input "28"
drag, startPoint x: 419, startPoint y: 325, endPoint x: 406, endPoint y: 328, distance: 13.5
click at [406, 329] on input "26" at bounding box center [431, 340] width 55 height 23
type input "1"
type input "0.1"
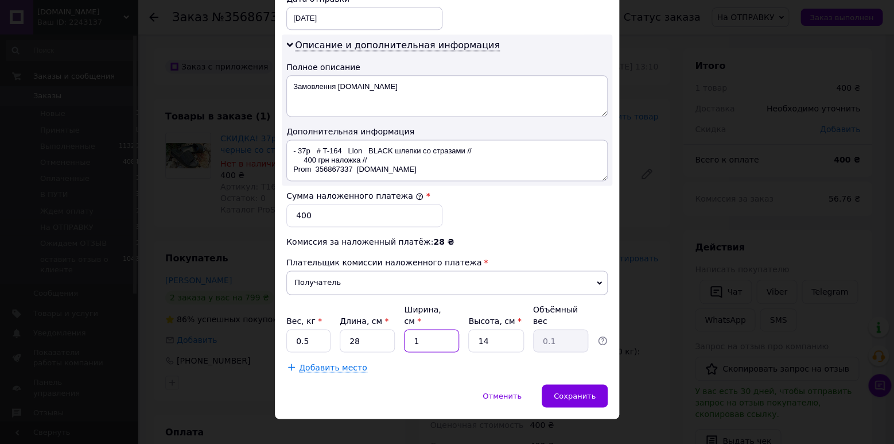
type input "12"
type input "1.18"
type input "12"
drag, startPoint x: 486, startPoint y: 329, endPoint x: 466, endPoint y: 331, distance: 19.6
click at [468, 331] on input "14" at bounding box center [495, 340] width 55 height 23
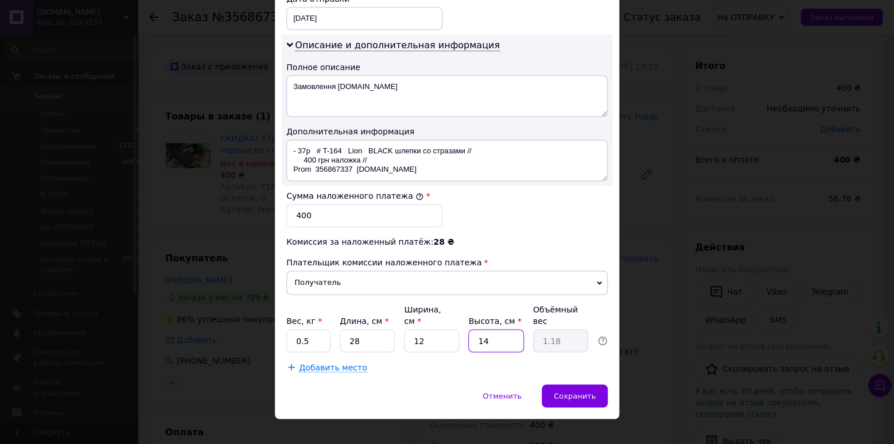
type input "6"
type input "0.5"
type input "6"
click at [568, 391] on span "Сохранить" at bounding box center [575, 395] width 42 height 9
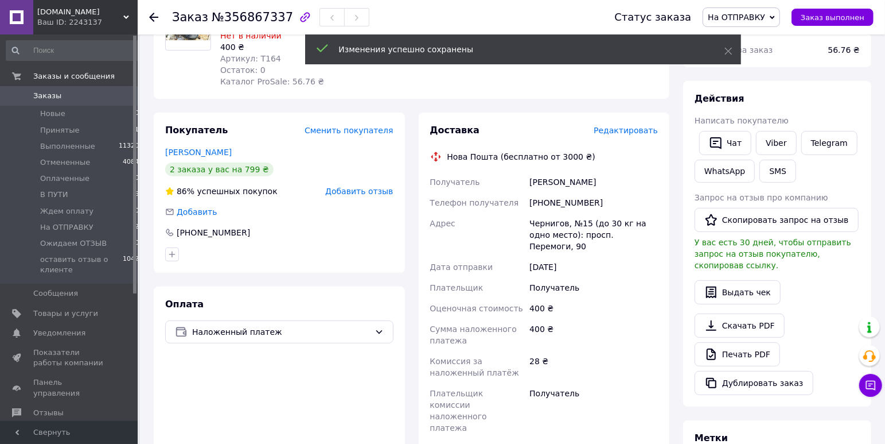
scroll to position [241, 0]
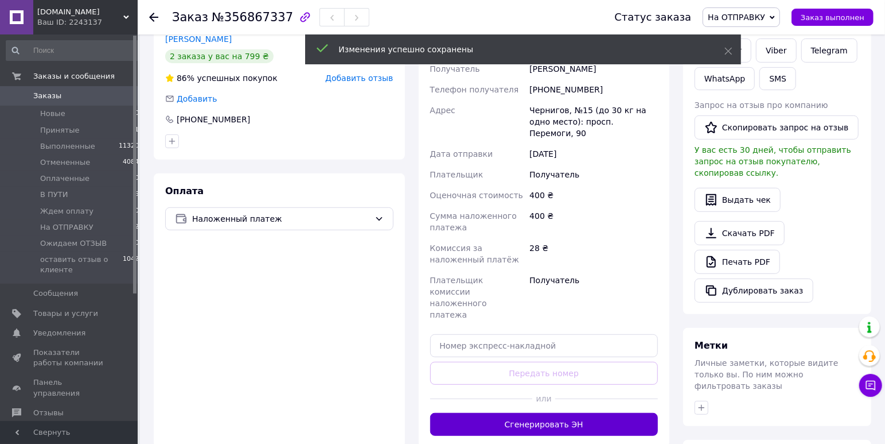
click at [558, 413] on button "Сгенерировать ЭН" at bounding box center [544, 424] width 228 height 23
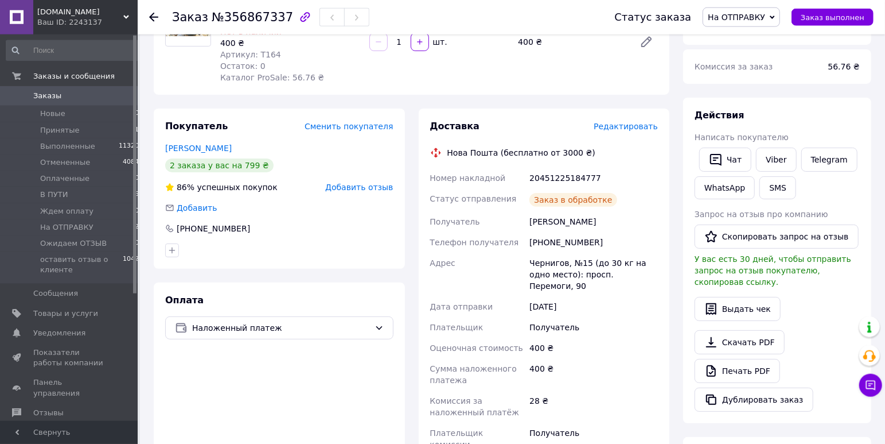
scroll to position [60, 0]
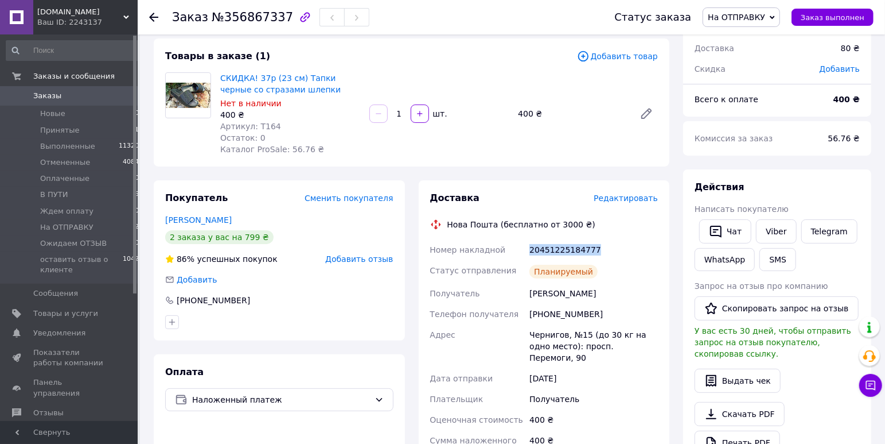
drag, startPoint x: 591, startPoint y: 251, endPoint x: 531, endPoint y: 257, distance: 60.6
click at [531, 257] on div "20451225184777" at bounding box center [593, 249] width 133 height 21
copy div "20451225184777"
click at [73, 129] on span "Принятые" at bounding box center [60, 130] width 40 height 10
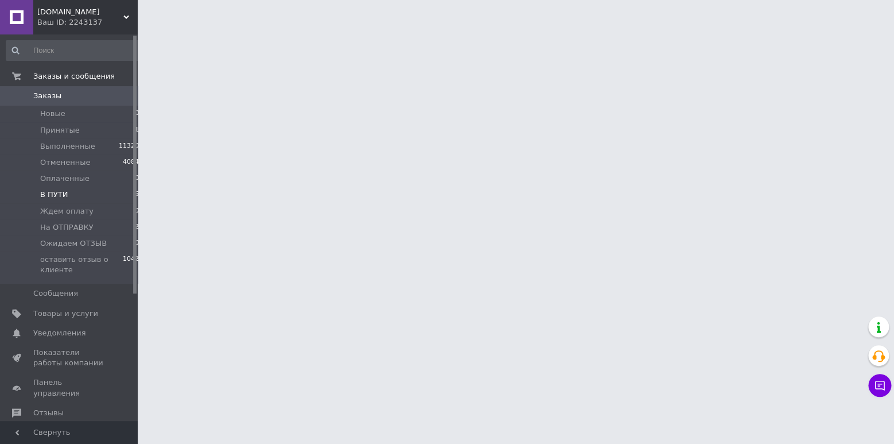
click at [56, 193] on span "В ПУТИ" at bounding box center [54, 194] width 28 height 10
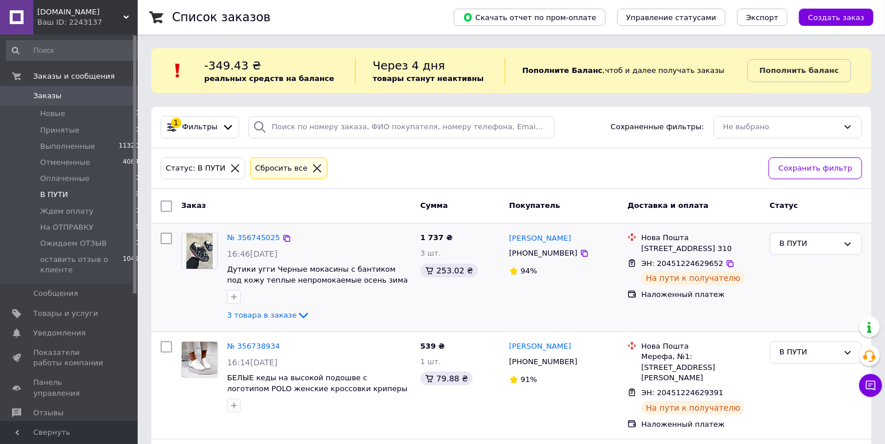
scroll to position [301, 0]
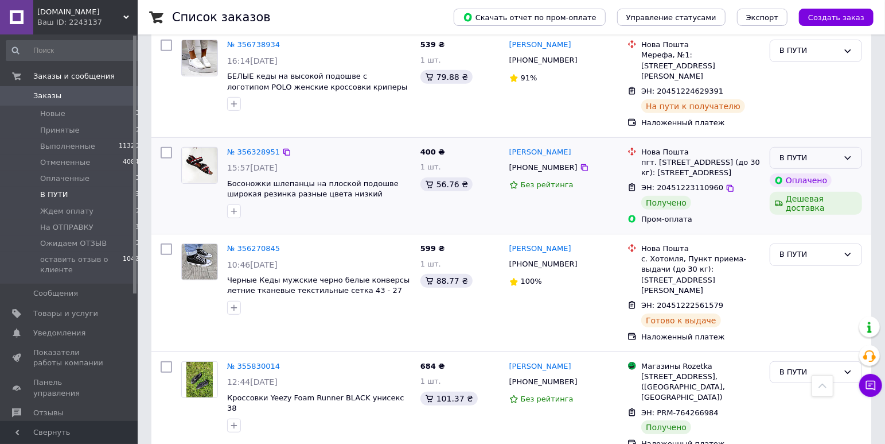
click at [839, 152] on div "В ПУТИ" at bounding box center [809, 158] width 59 height 12
click at [805, 192] on li "Выполнен" at bounding box center [816, 202] width 91 height 21
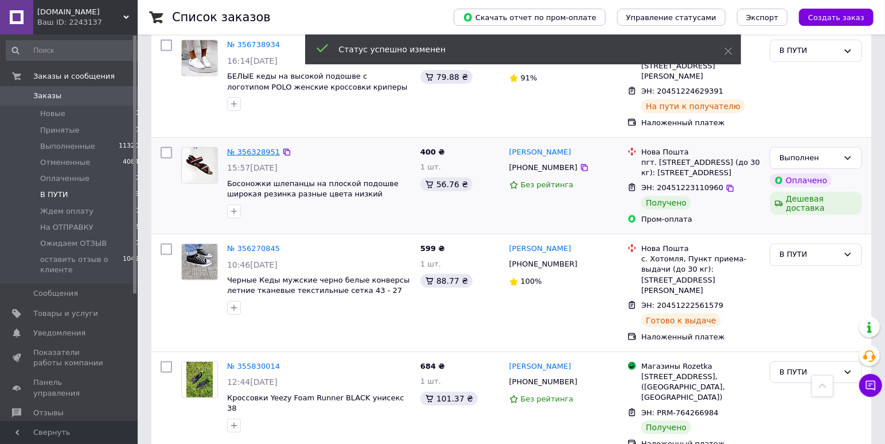
click at [262, 147] on link "№ 356328951" at bounding box center [253, 151] width 53 height 9
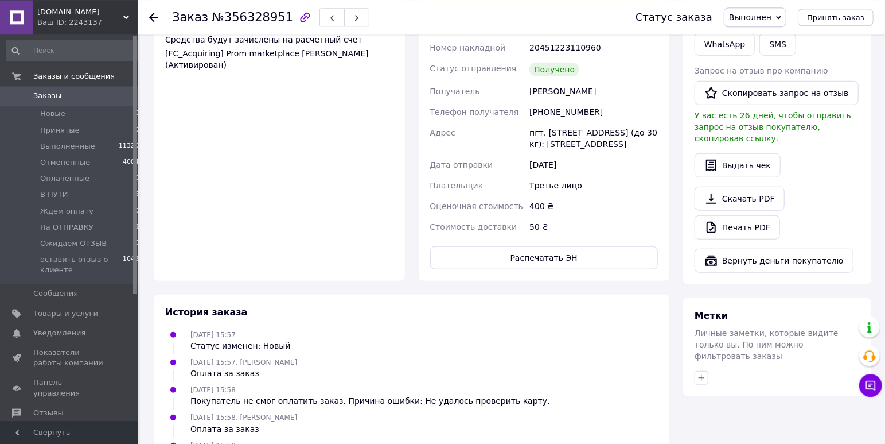
scroll to position [476, 0]
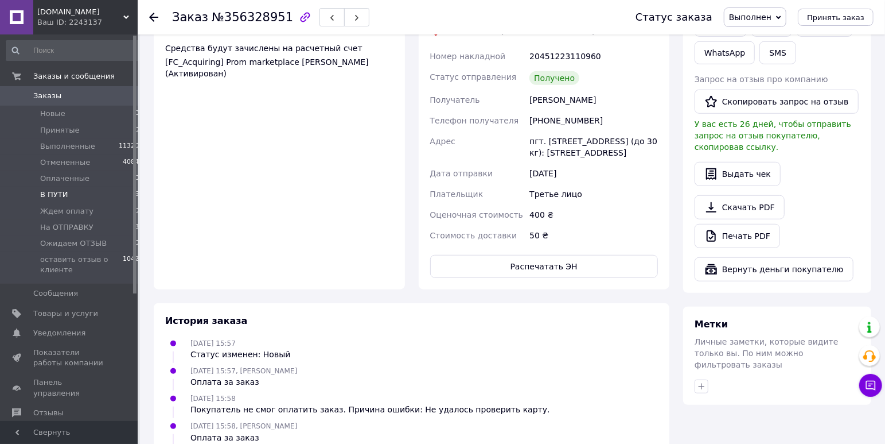
click at [55, 194] on span "В ПУТИ" at bounding box center [54, 194] width 28 height 10
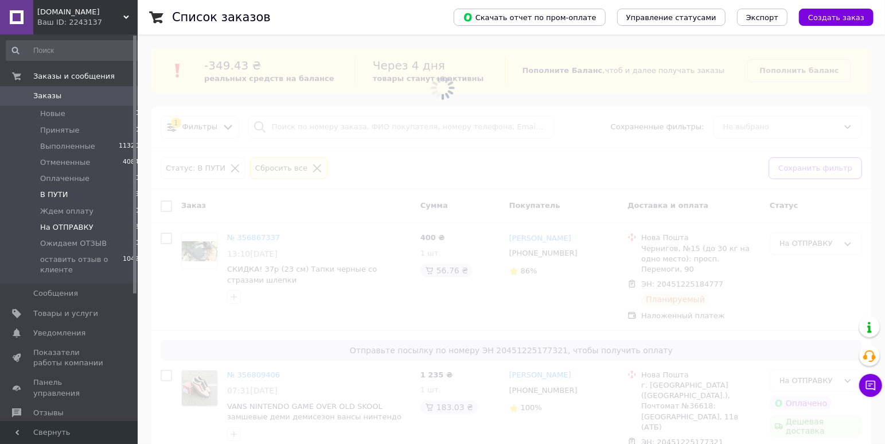
click at [65, 226] on span "На ОТПРАВКУ" at bounding box center [66, 227] width 53 height 10
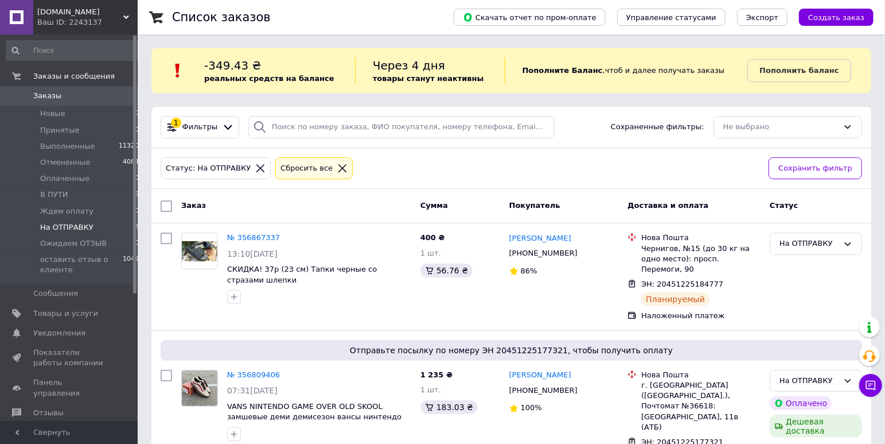
click at [56, 93] on span "Заказы" at bounding box center [47, 96] width 28 height 10
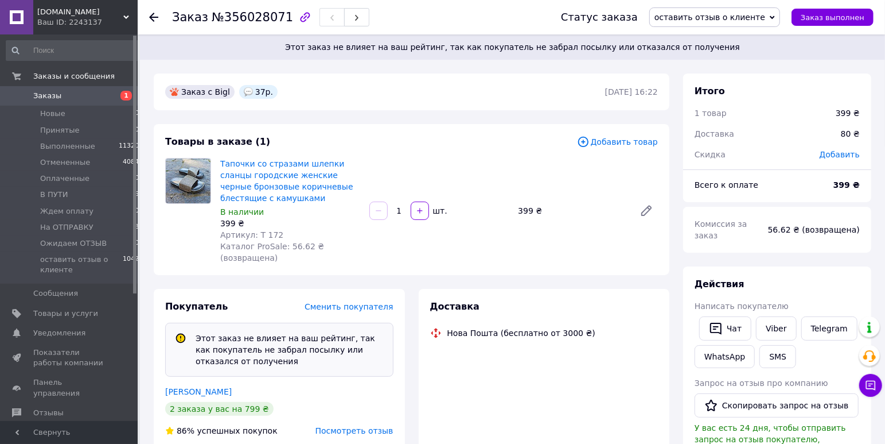
scroll to position [62, 0]
